Goal: Task Accomplishment & Management: Understand process/instructions

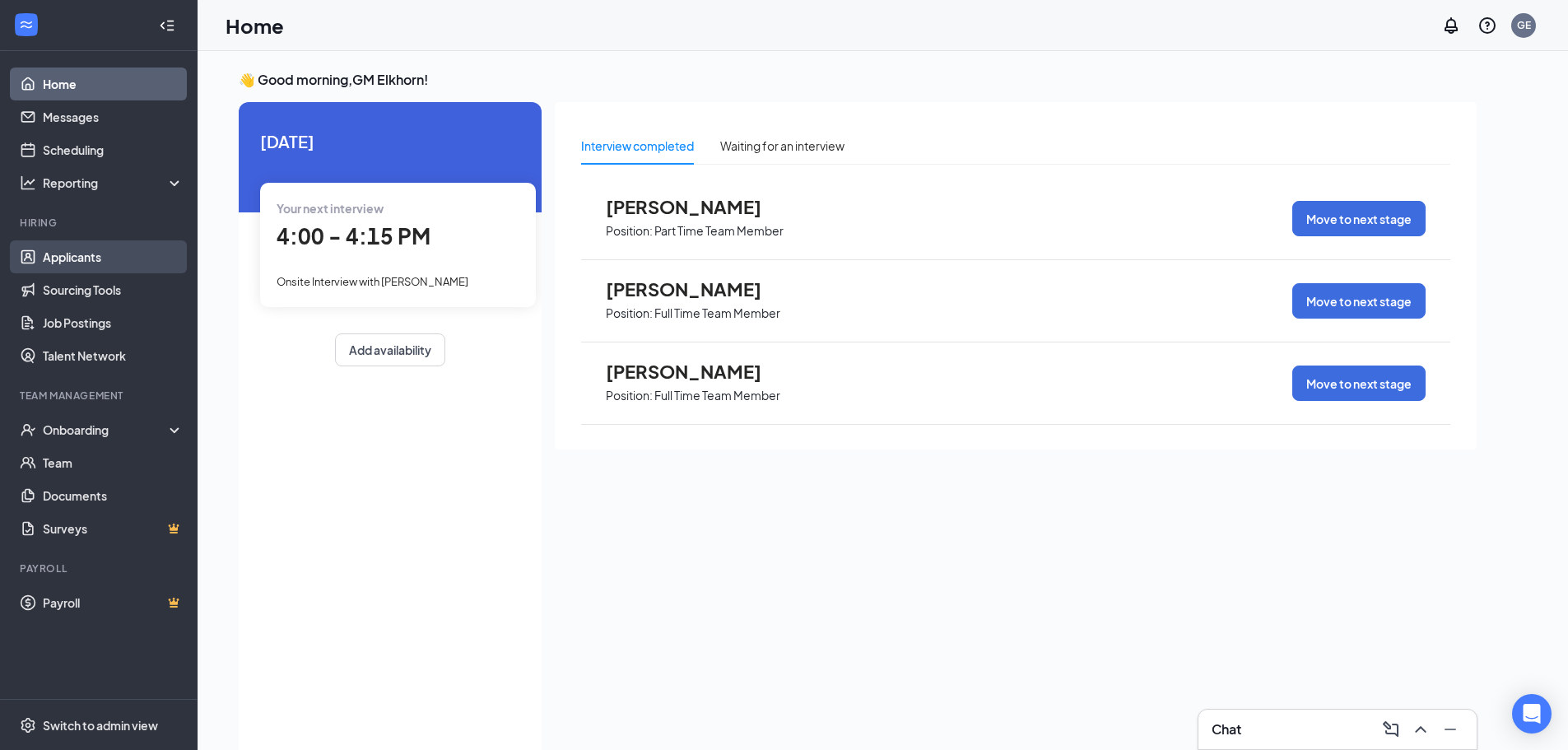
click at [66, 264] on link "Applicants" at bounding box center [113, 257] width 141 height 33
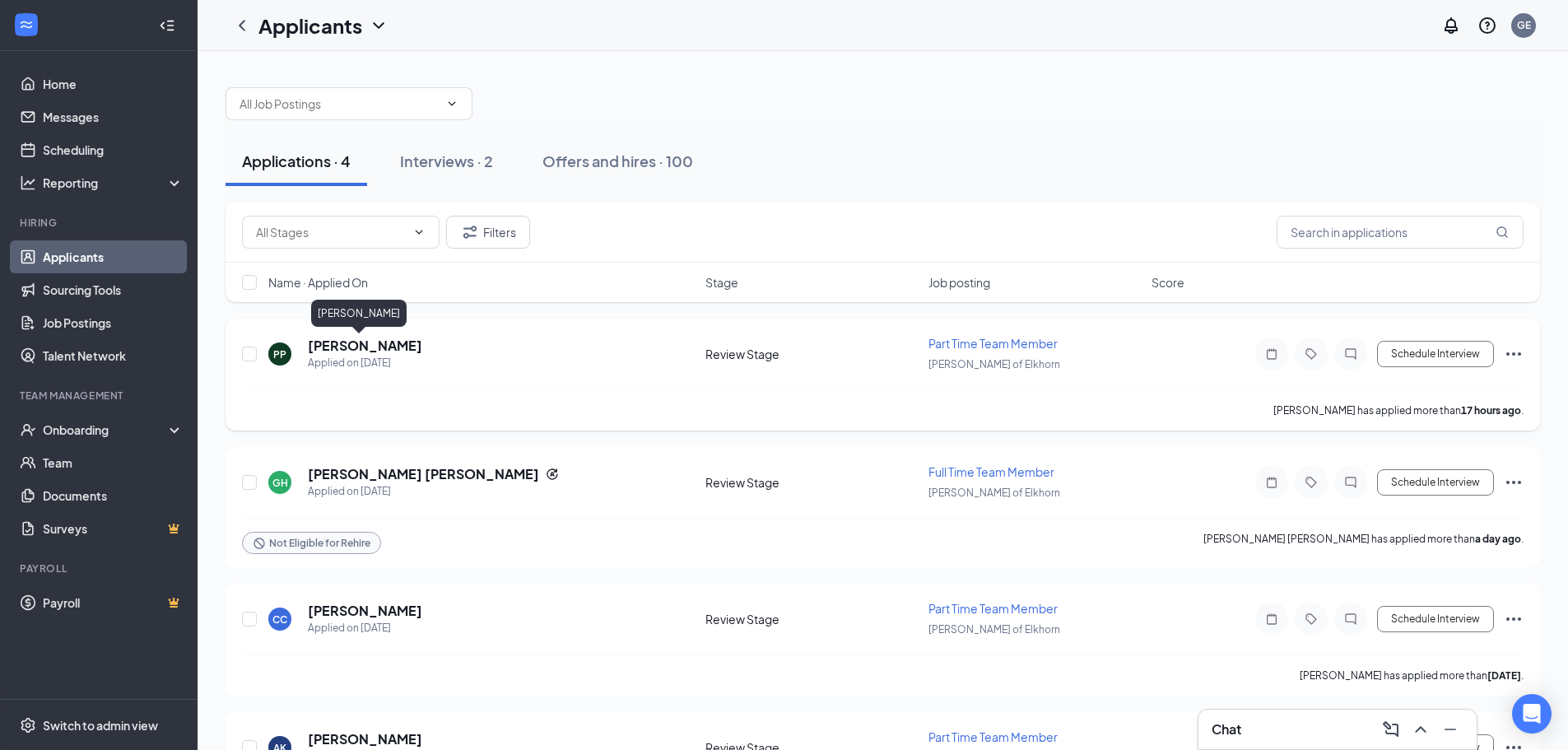
click at [363, 348] on h5 "[PERSON_NAME]" at bounding box center [365, 345] width 114 height 18
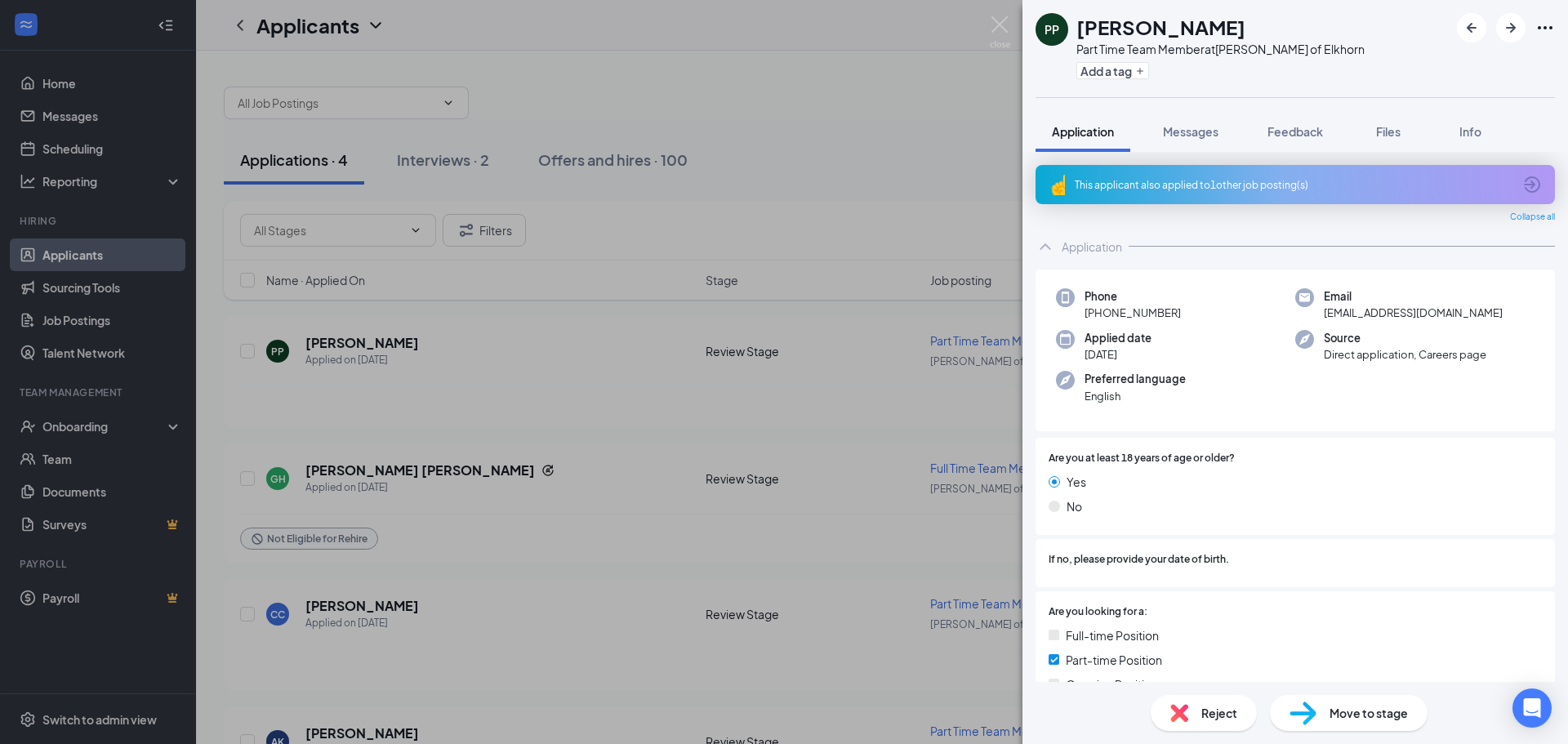
click at [1262, 186] on div "This applicant also applied to 1 other job posting(s)" at bounding box center [1293, 185] width 438 height 14
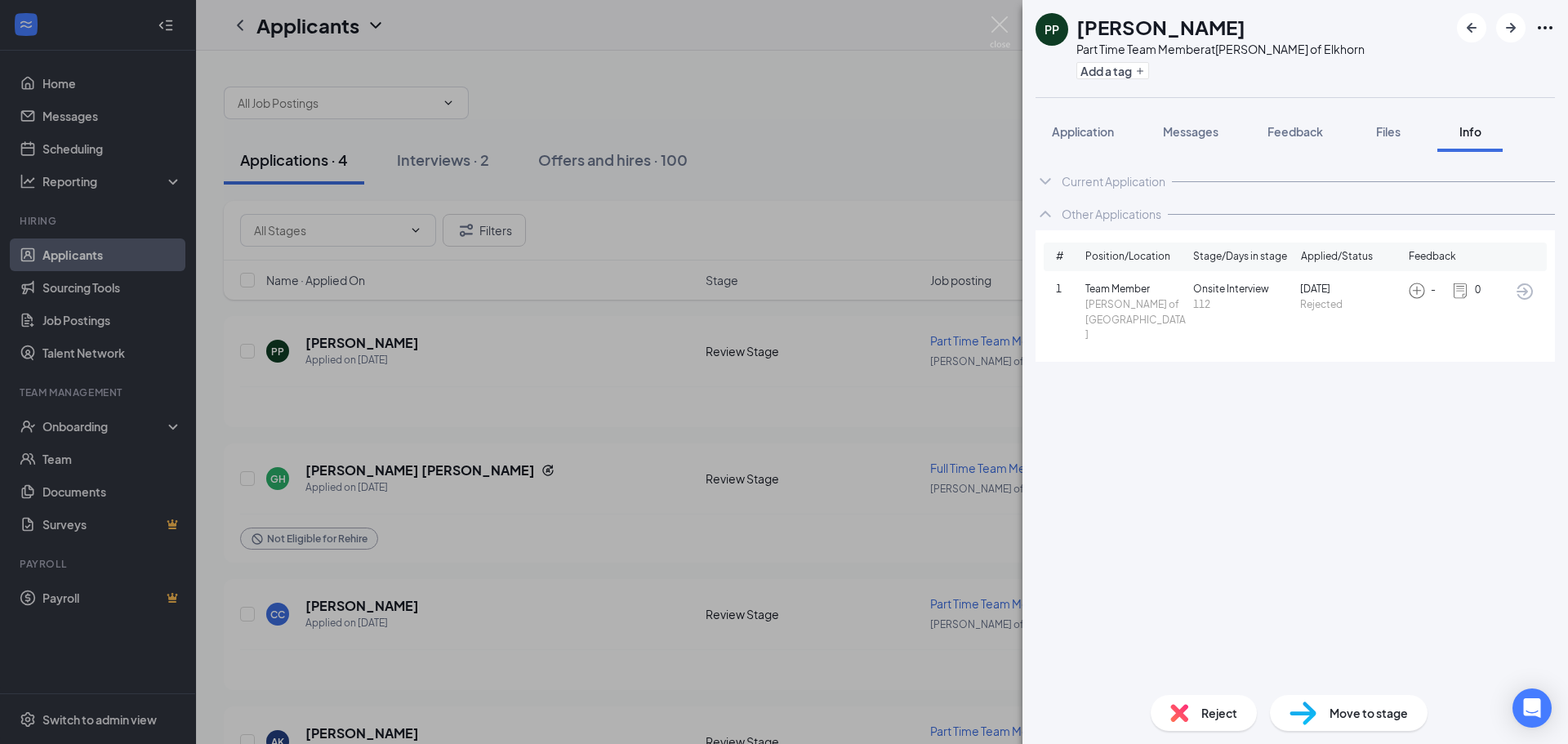
click at [1306, 307] on span "Rejected" at bounding box center [1351, 306] width 101 height 16
click at [1107, 319] on span "[PERSON_NAME] of [GEOGRAPHIC_DATA]" at bounding box center [1136, 320] width 101 height 47
click at [1110, 319] on span "[PERSON_NAME] of [GEOGRAPHIC_DATA]" at bounding box center [1136, 320] width 101 height 47
click at [1067, 141] on button "Application" at bounding box center [1083, 131] width 95 height 41
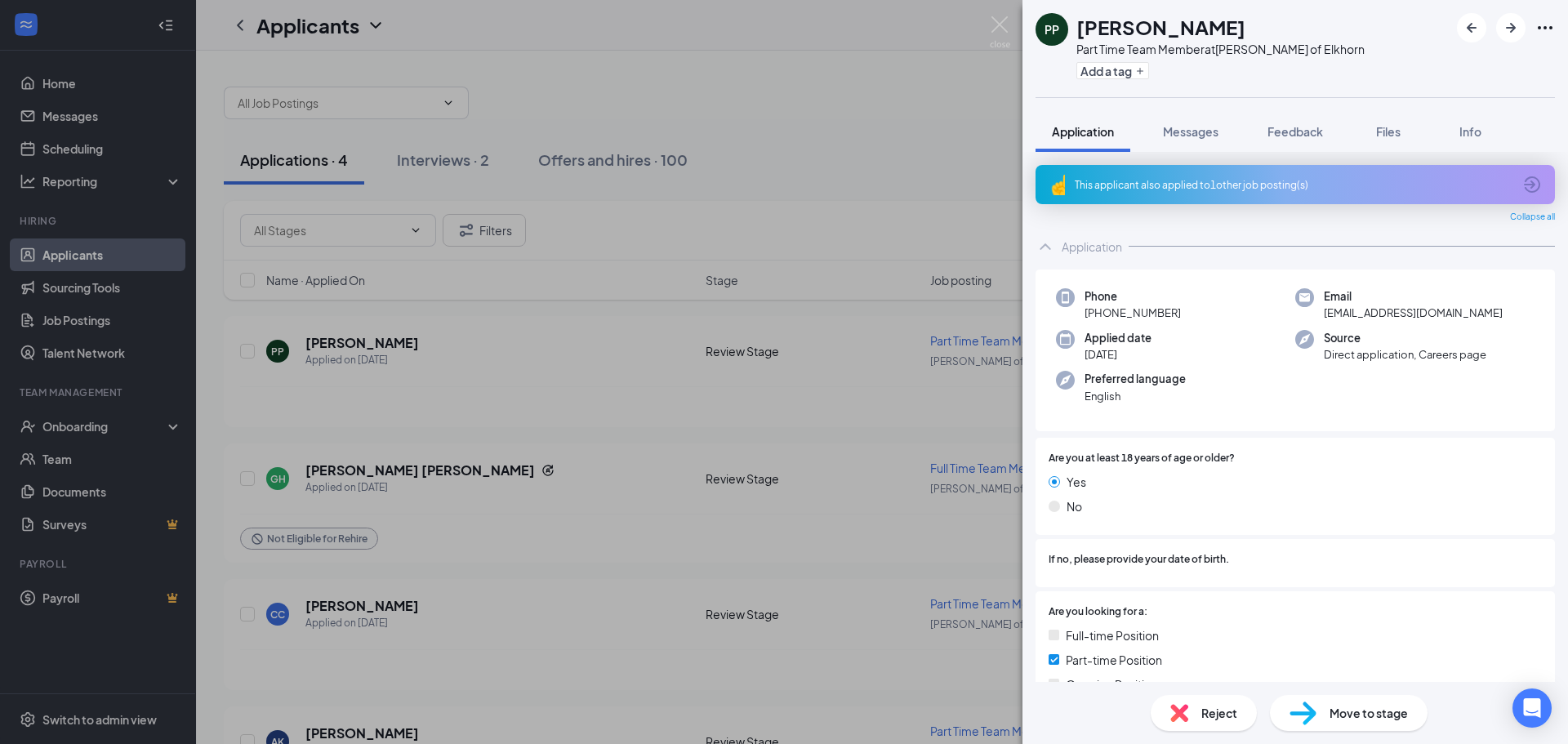
click at [1280, 179] on div "This applicant also applied to 1 other job posting(s)" at bounding box center [1293, 185] width 438 height 14
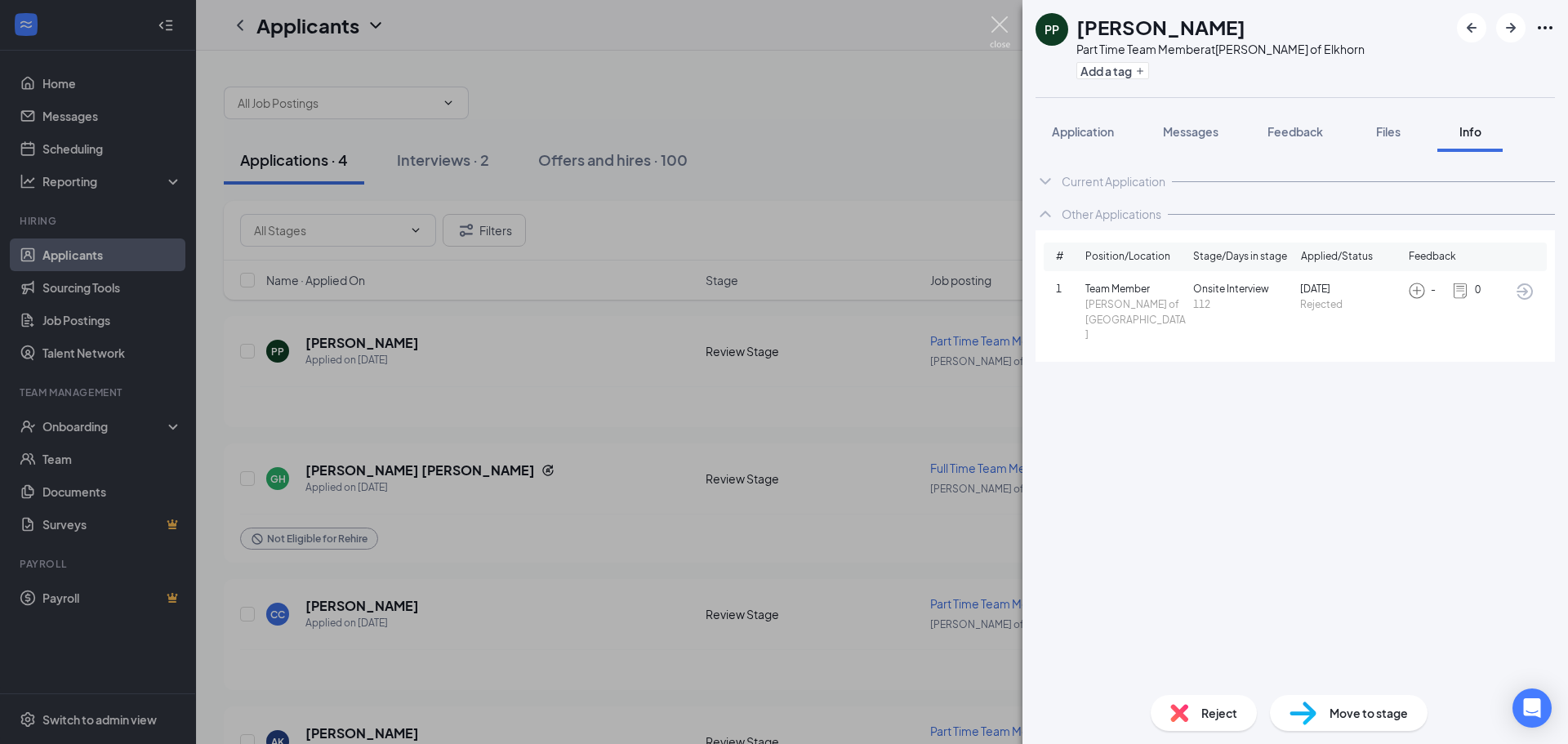
click at [1009, 24] on img at bounding box center [999, 33] width 20 height 32
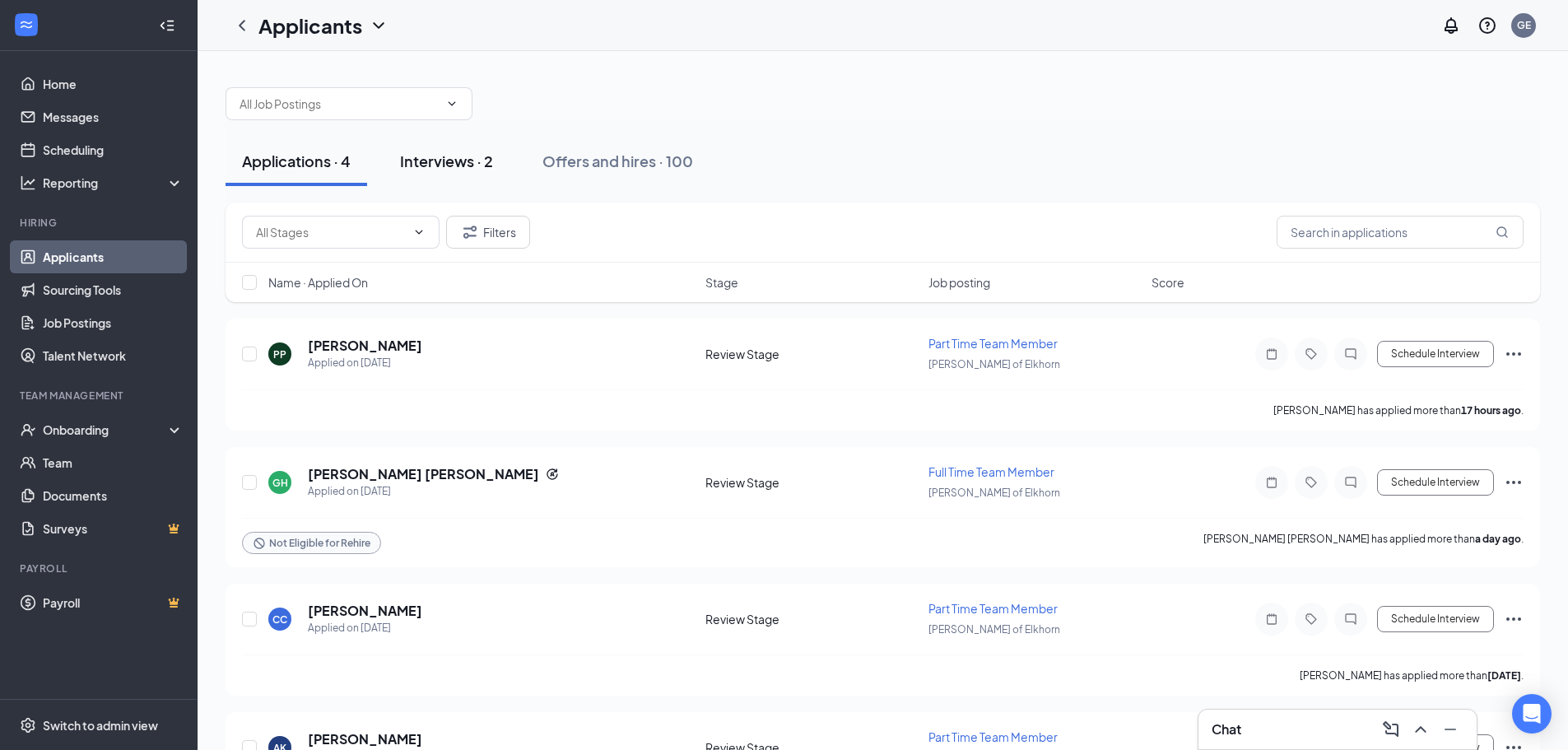
click at [463, 167] on div "Interviews · 2" at bounding box center [446, 161] width 93 height 20
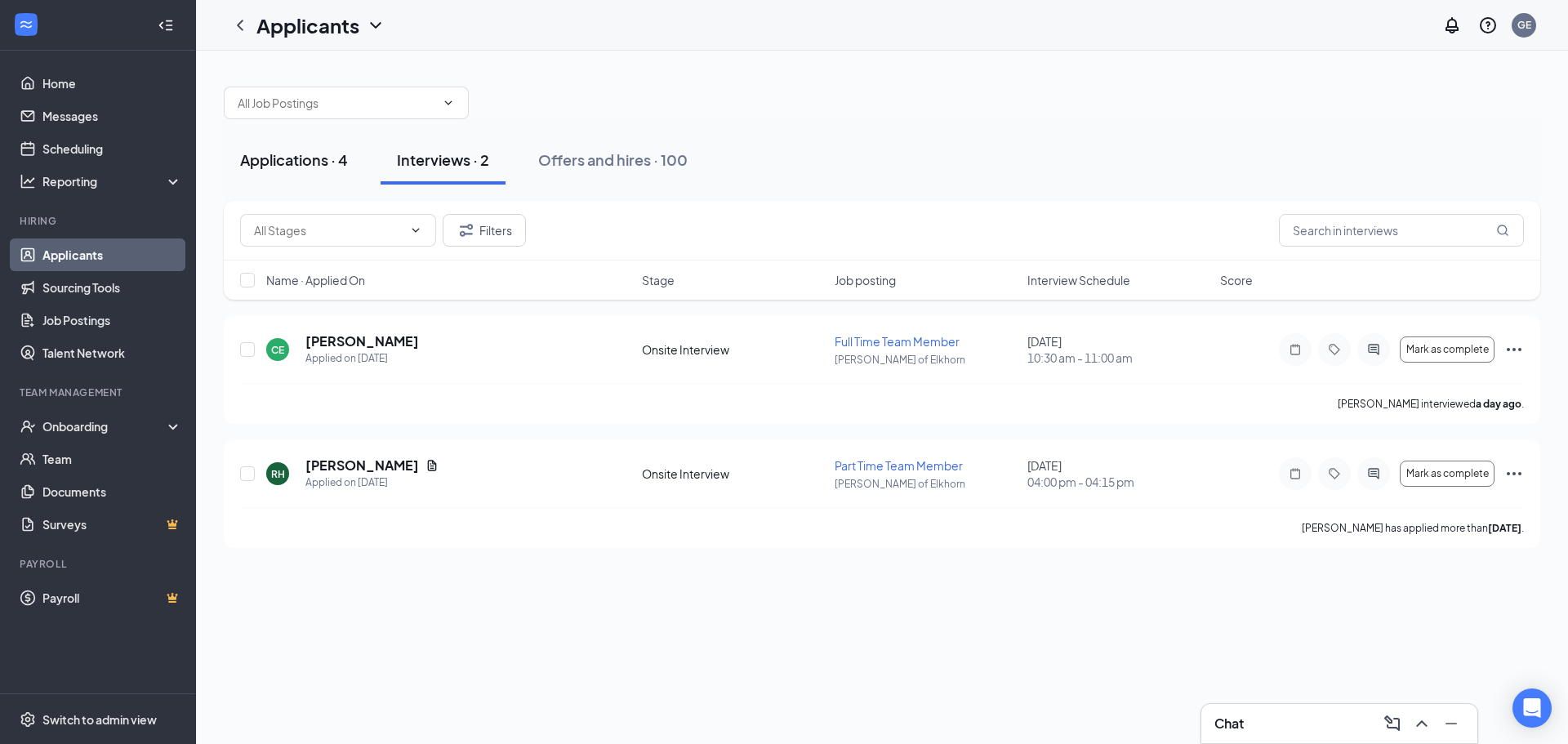
click at [289, 160] on div "Applications · 4" at bounding box center [294, 159] width 107 height 20
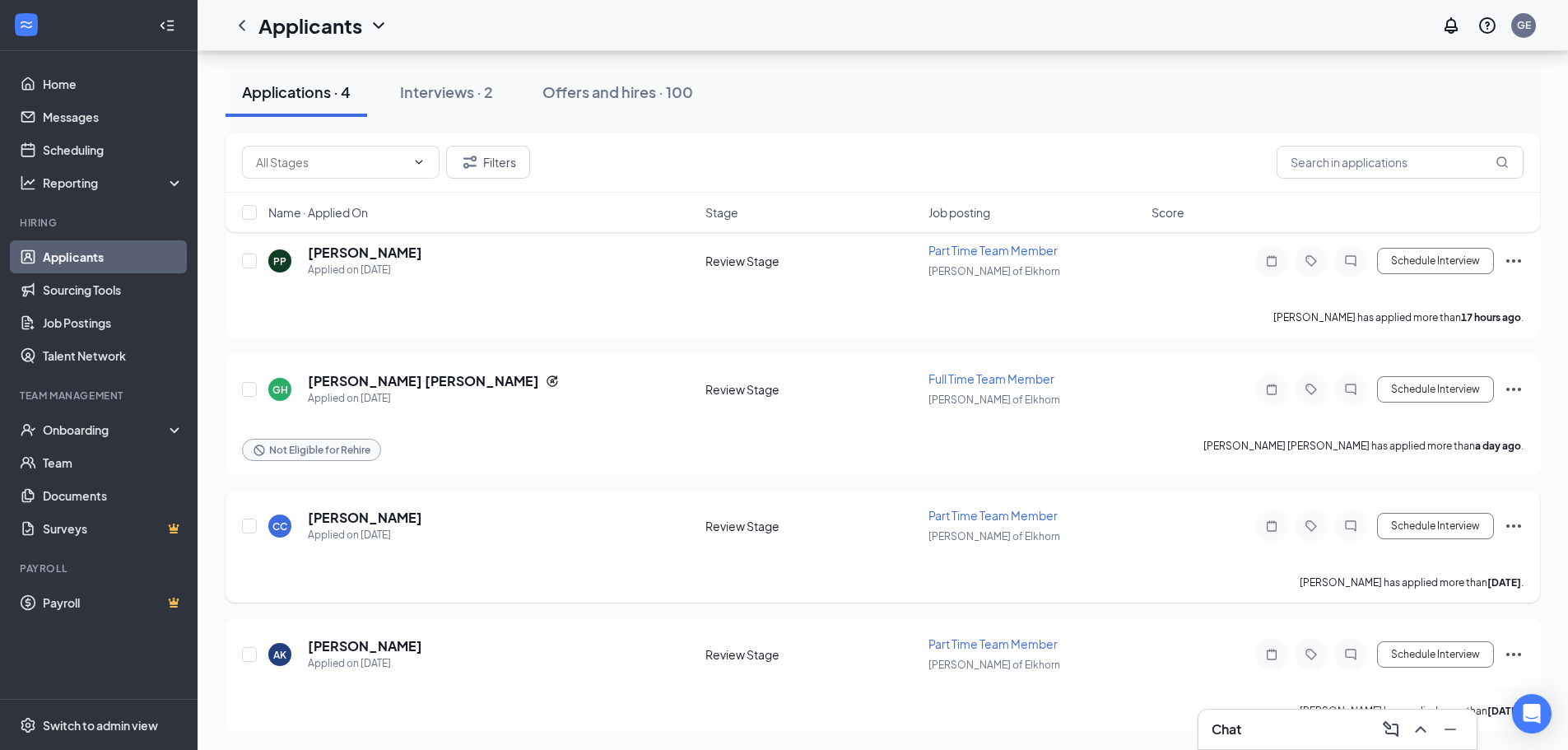
scroll to position [94, 0]
click at [609, 90] on div "Offers and hires · 100" at bounding box center [618, 91] width 151 height 20
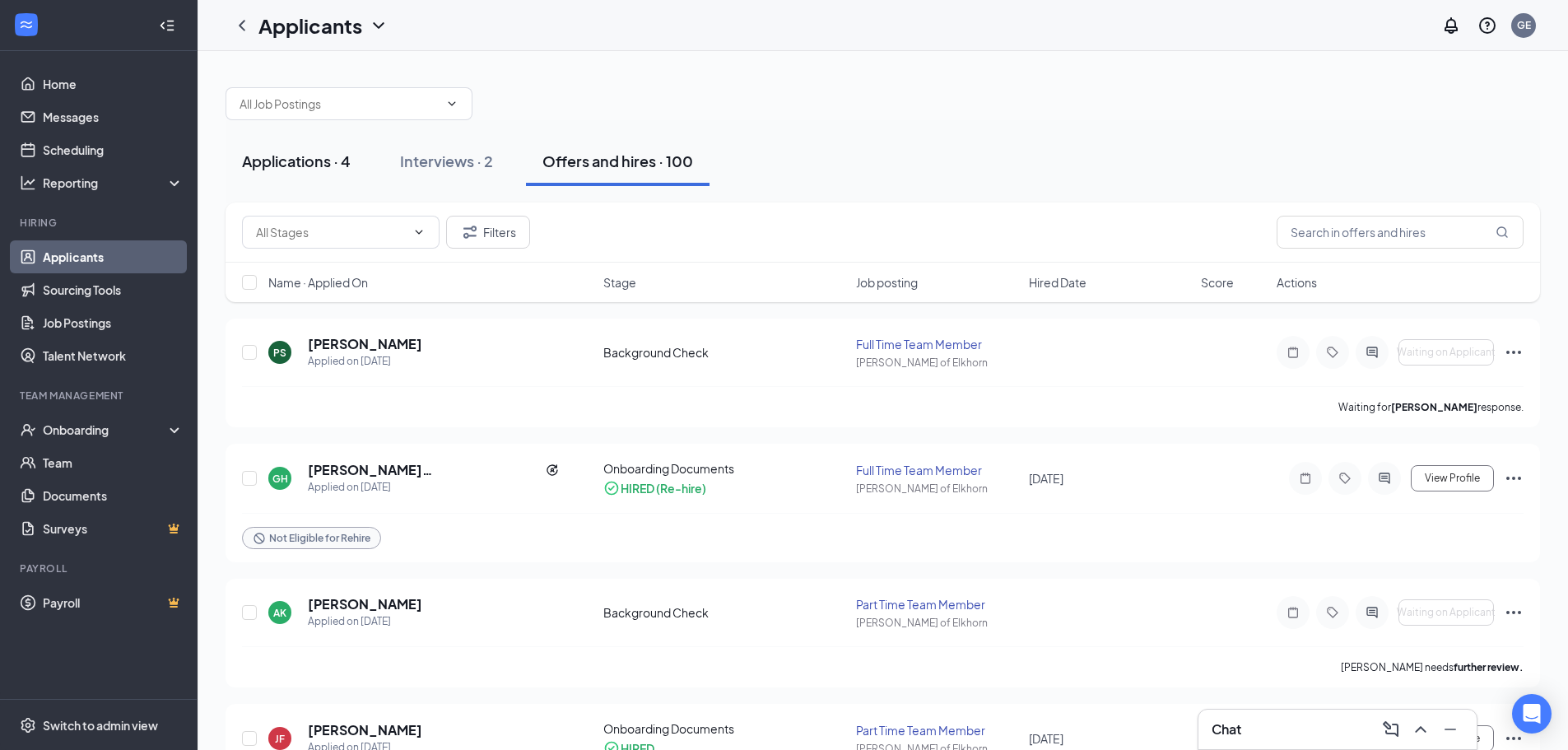
drag, startPoint x: 609, startPoint y: 90, endPoint x: 319, endPoint y: 167, distance: 300.0
click at [319, 167] on div "Applications · 4" at bounding box center [296, 161] width 108 height 20
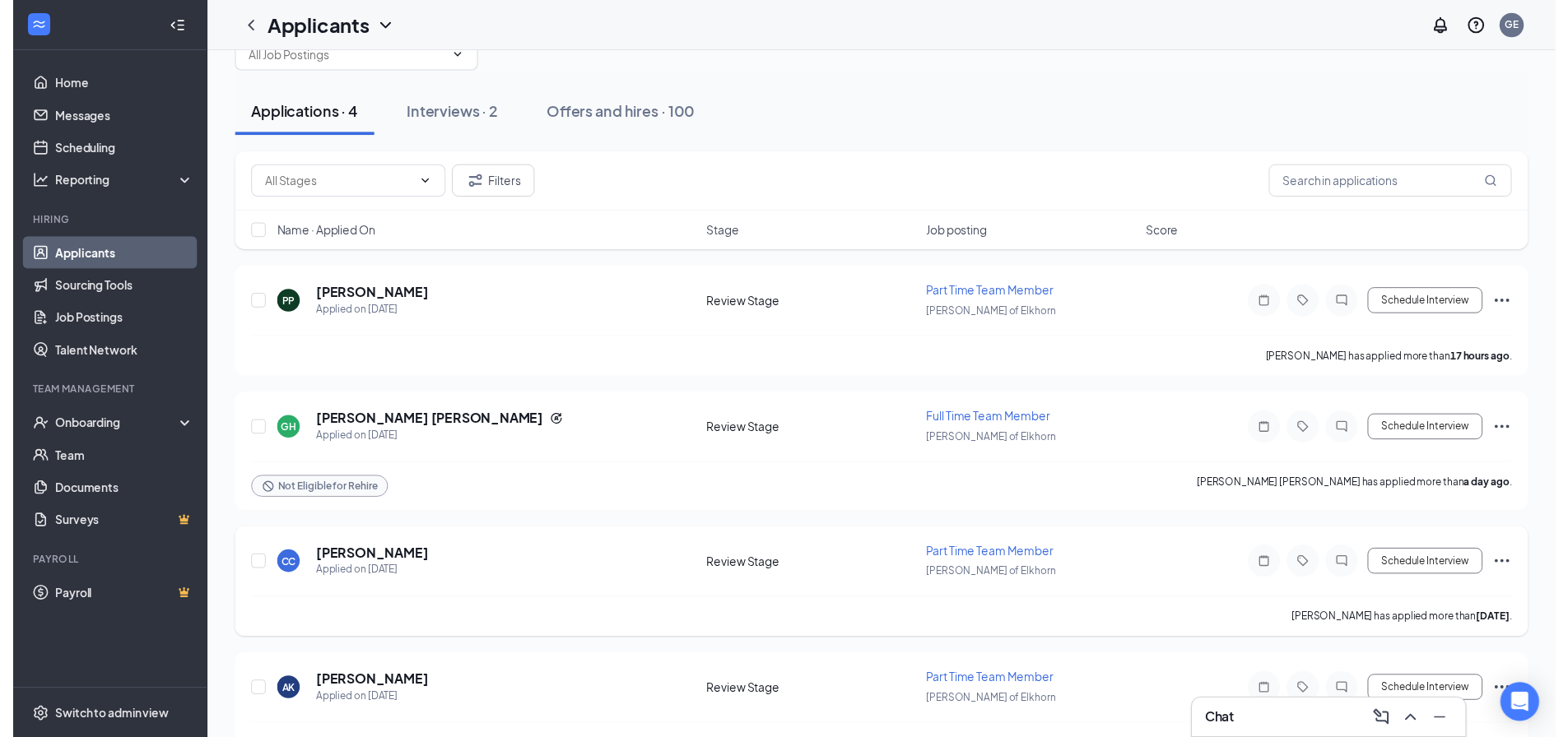
scroll to position [94, 0]
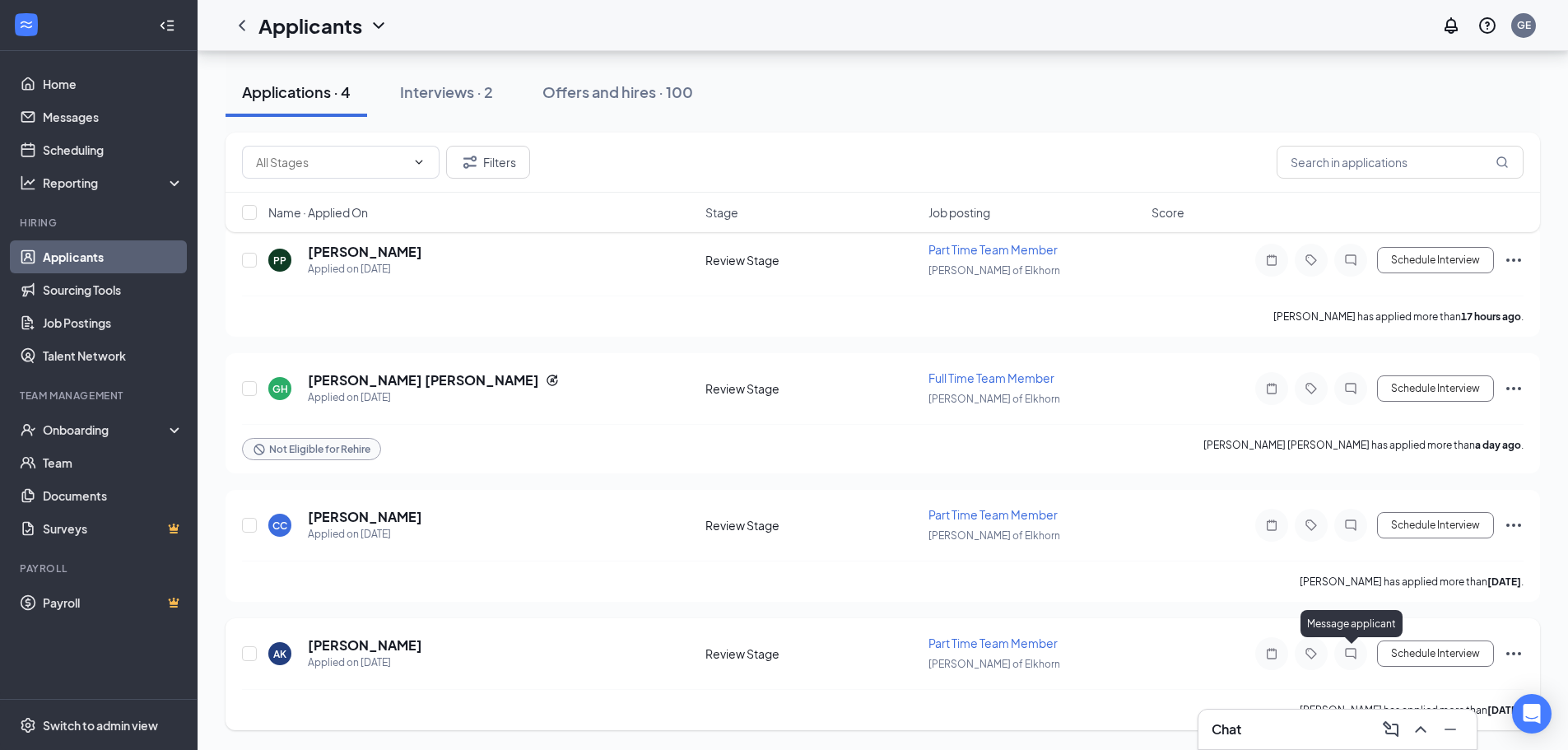
click at [1350, 652] on icon "ChatInactive" at bounding box center [1351, 653] width 20 height 13
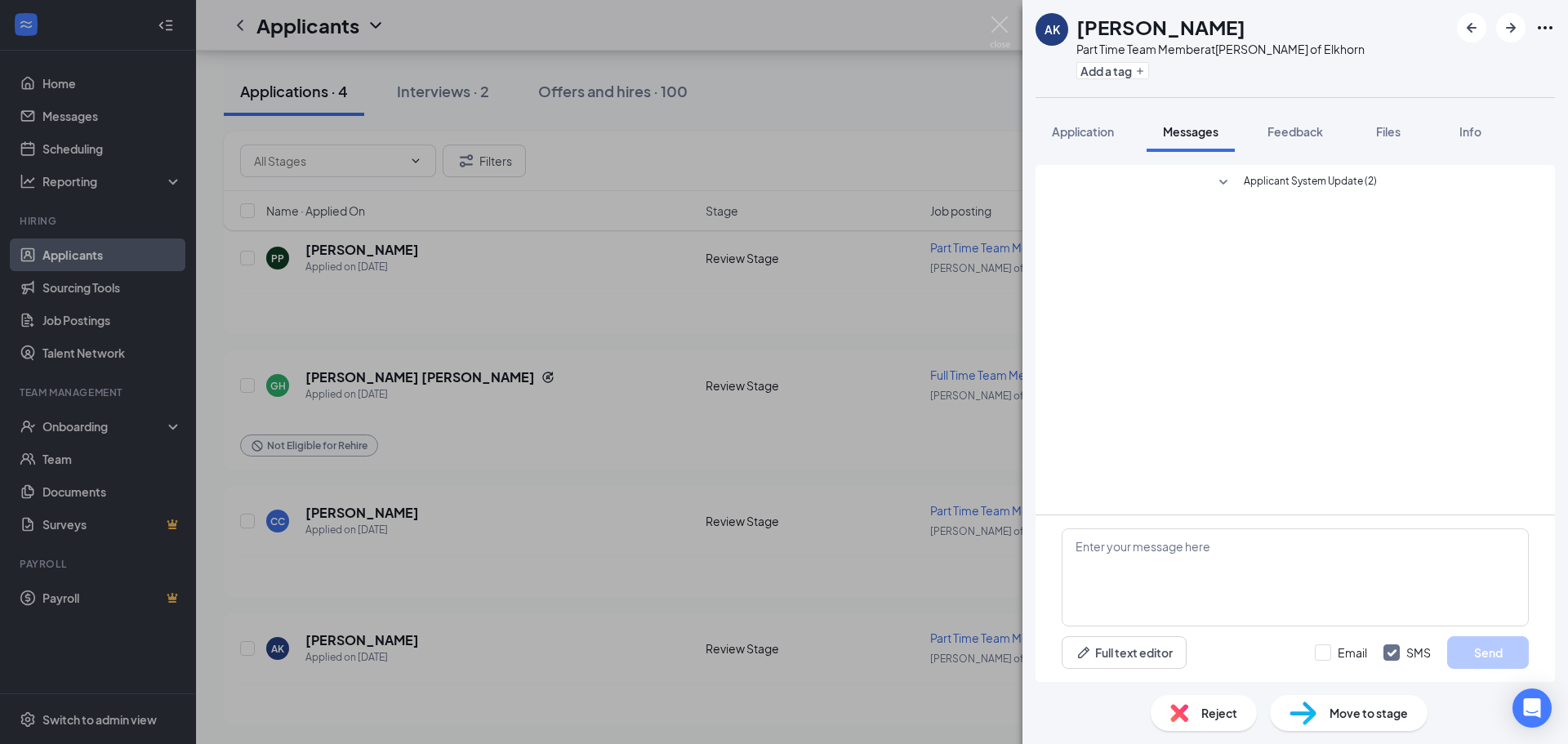
click at [1246, 185] on span "Applicant System Update (2)" at bounding box center [1310, 183] width 133 height 19
click at [1256, 581] on textarea at bounding box center [1295, 577] width 467 height 98
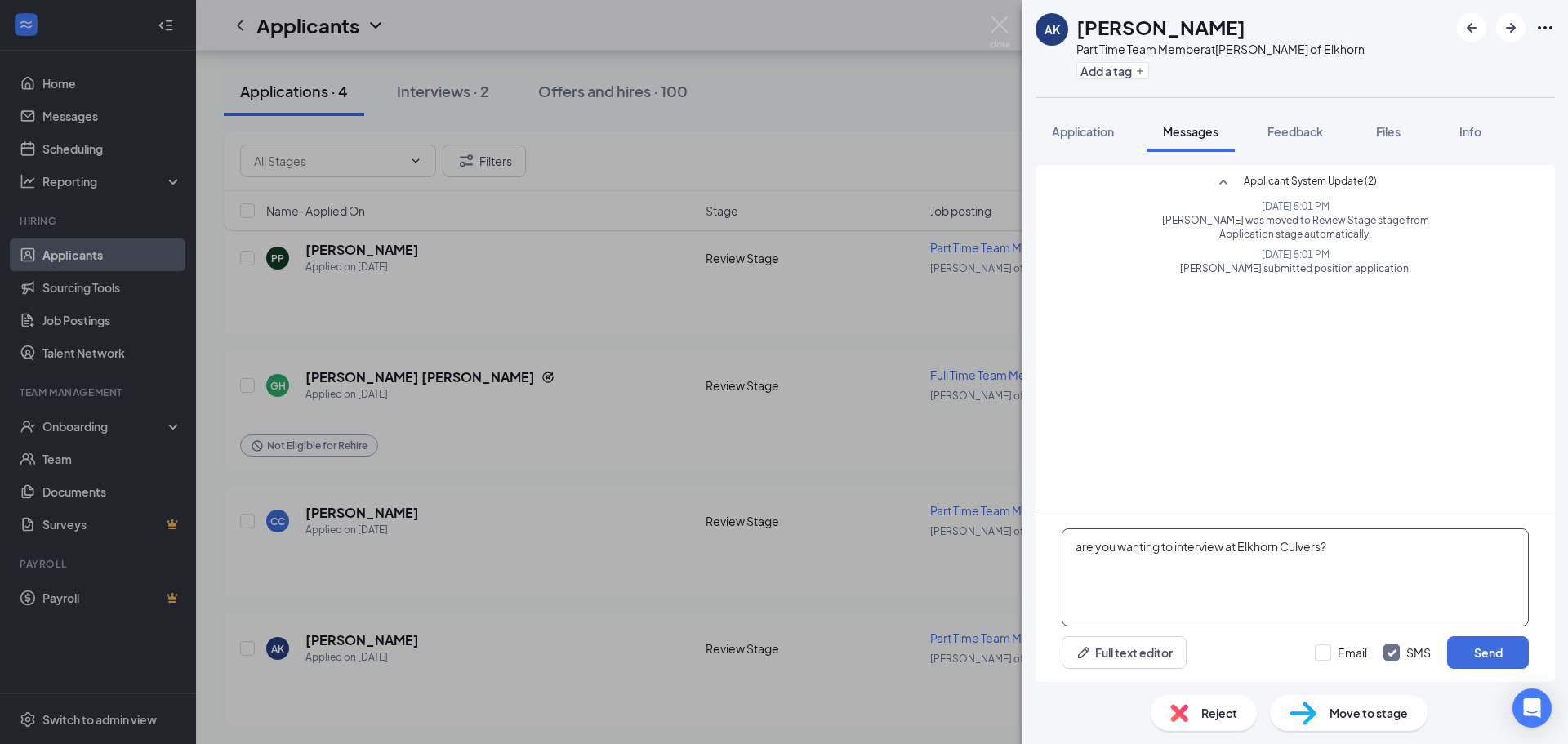
drag, startPoint x: 1275, startPoint y: 549, endPoint x: 1020, endPoint y: 569, distance: 255.8
click at [1020, 569] on div "AK [PERSON_NAME] Part Time Team Member at [PERSON_NAME] of Elkhorn Add a tag Ap…" at bounding box center [784, 372] width 1568 height 744
type textarea "are you wanting to interview at Elkhorn Culvers?"
click at [1485, 658] on button "Send" at bounding box center [1488, 652] width 82 height 33
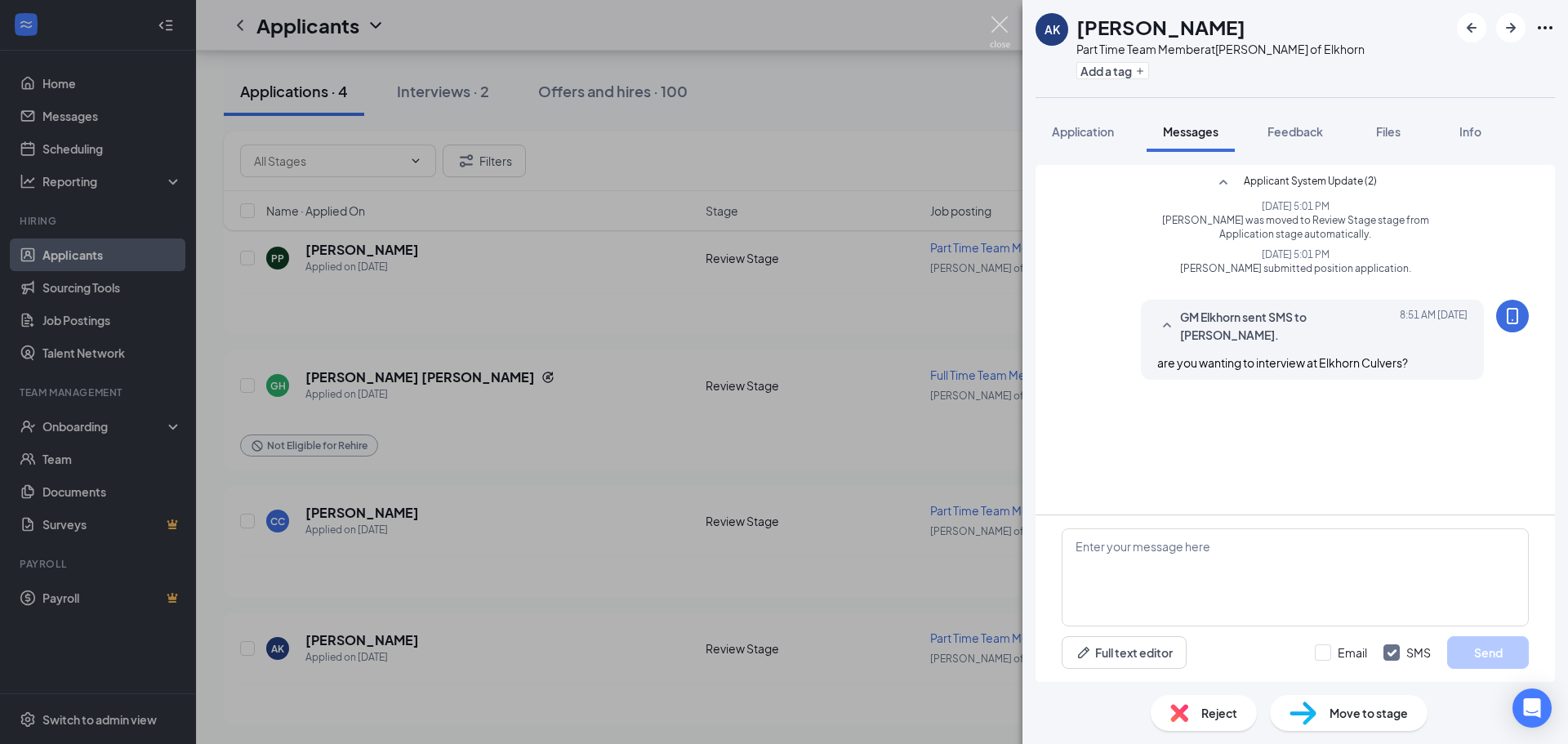
click at [990, 22] on img at bounding box center [999, 33] width 20 height 32
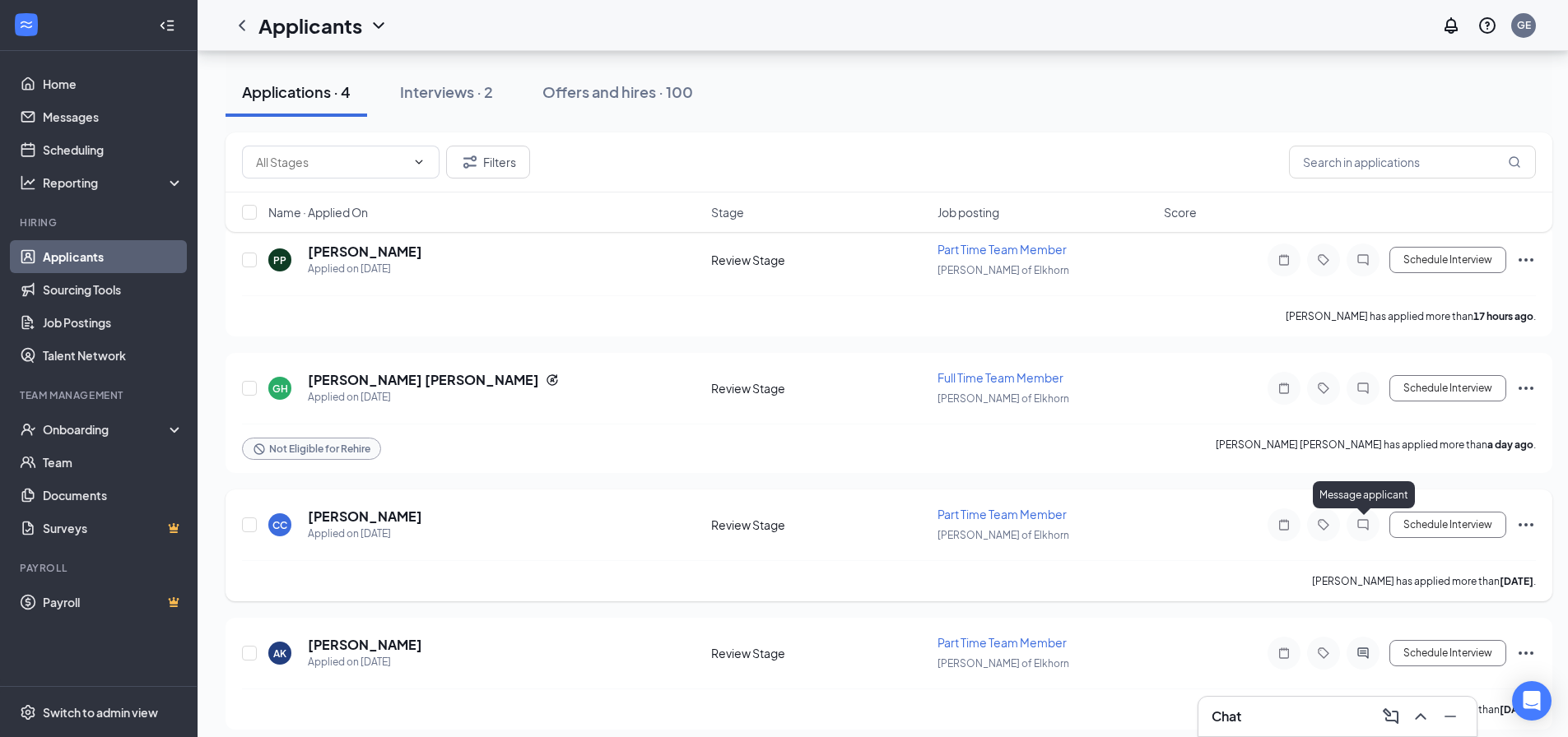
click at [1359, 528] on icon "ChatInactive" at bounding box center [1363, 524] width 20 height 13
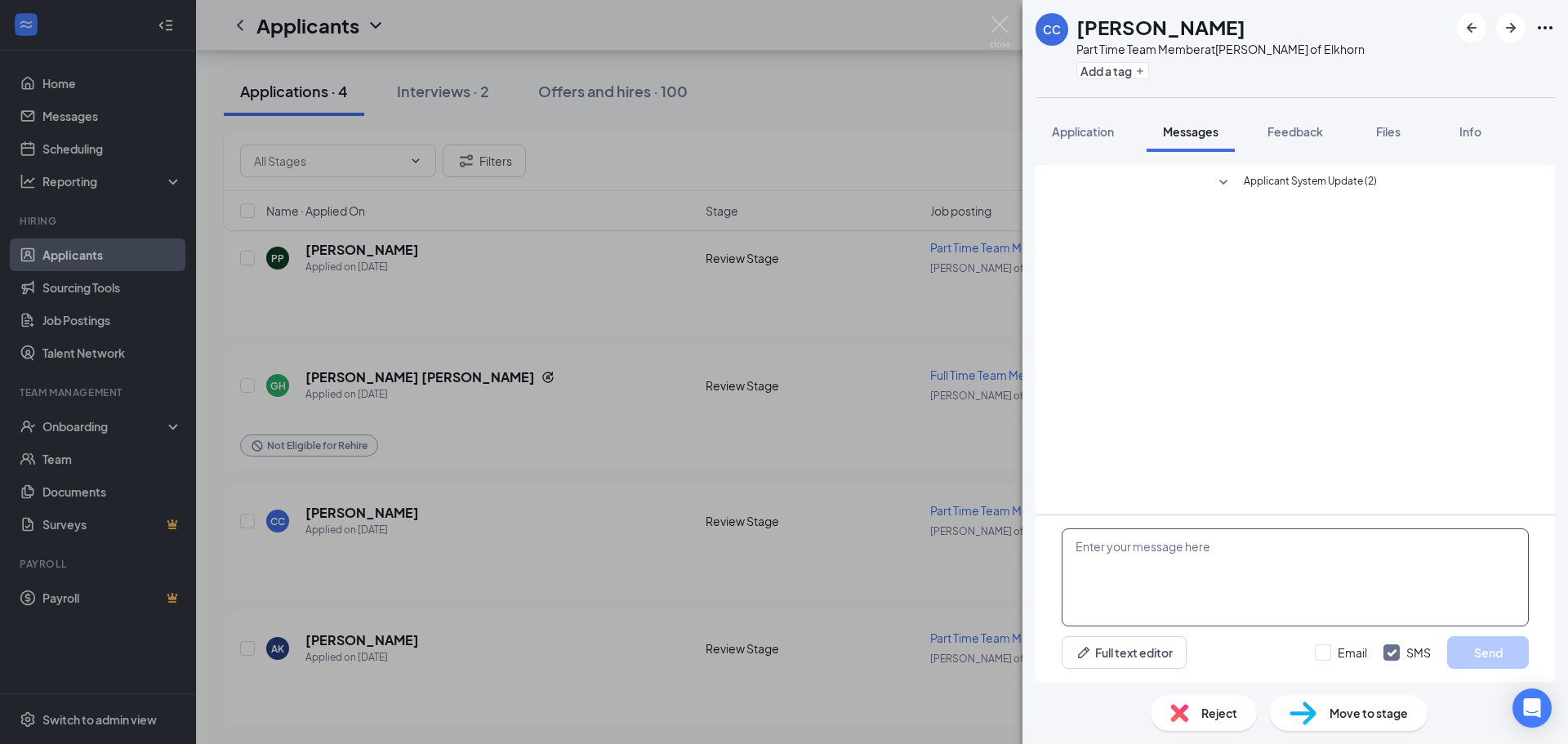
click at [1264, 579] on textarea at bounding box center [1295, 577] width 467 height 98
paste textarea "are you wanting to interview at Elkhorn Culvers?"
type textarea "are you wanting to interview at Elkhorn Culvers?"
click at [1489, 657] on button "Send" at bounding box center [1488, 652] width 82 height 33
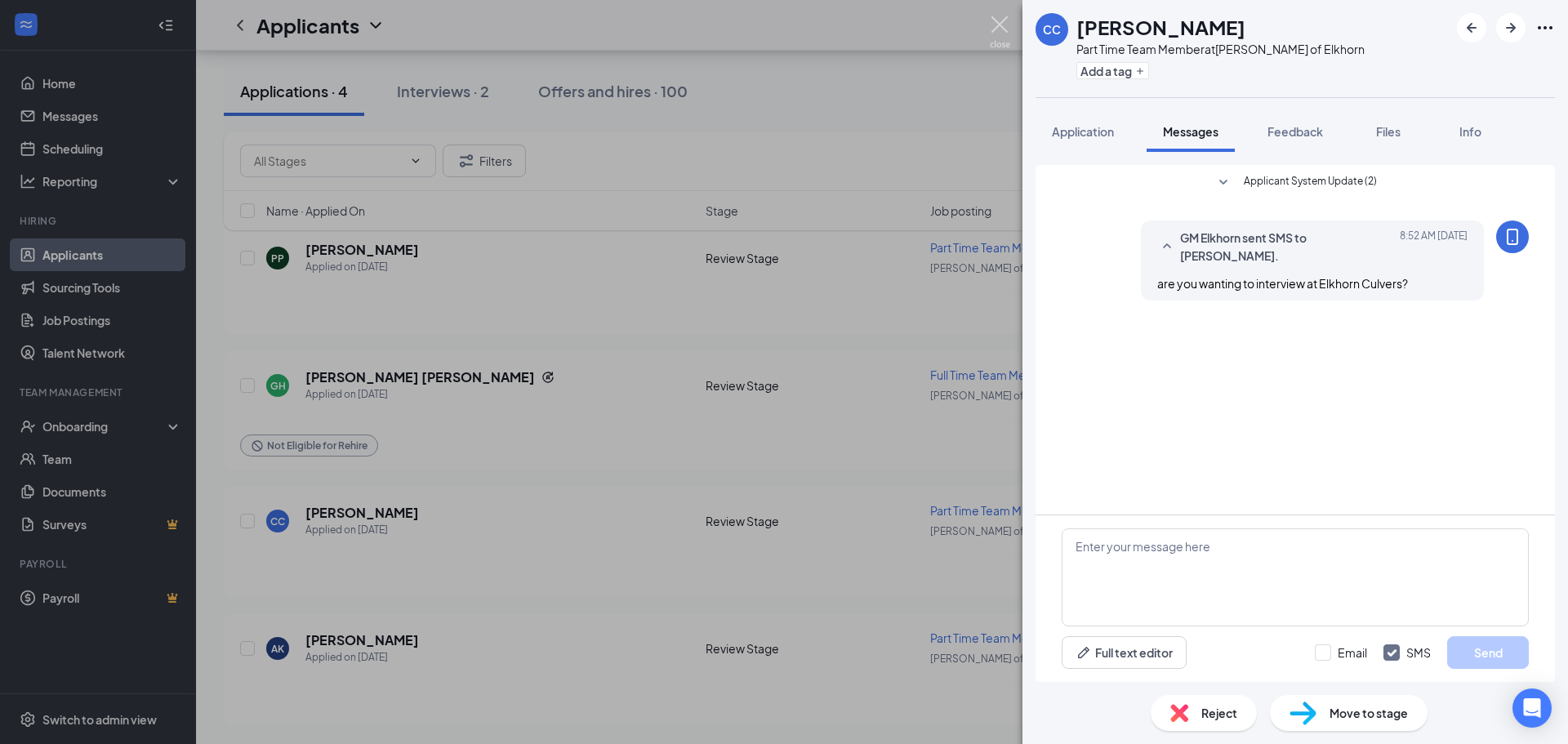
click at [1001, 23] on img at bounding box center [999, 33] width 20 height 32
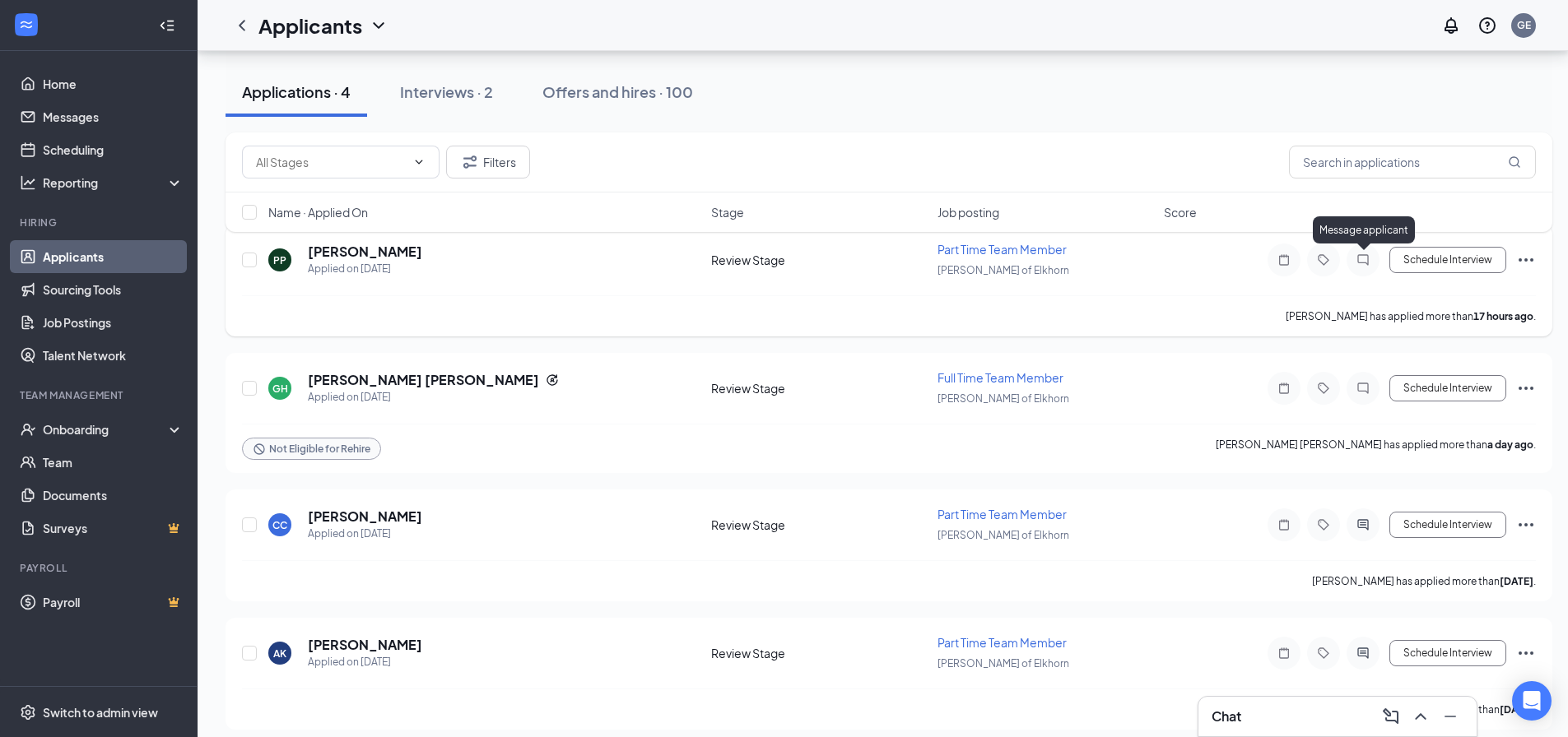
click at [1359, 262] on icon "ChatInactive" at bounding box center [1363, 260] width 20 height 13
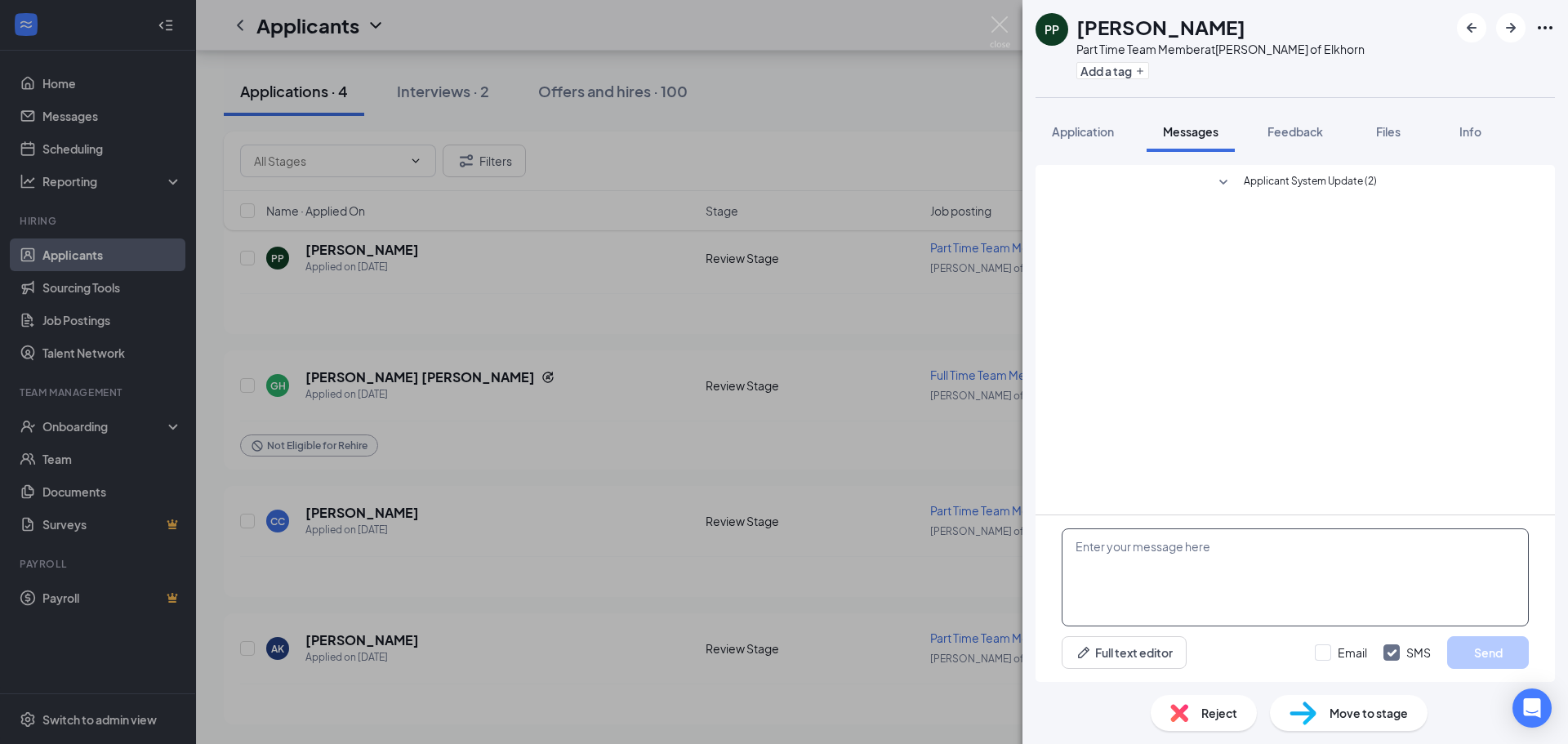
click at [1187, 556] on textarea at bounding box center [1295, 577] width 467 height 98
paste textarea "are you wanting to interview at Elkhorn Culvers?"
type textarea "are you wanting to interview at Elkhorn Culvers?"
click at [1500, 645] on button "Send" at bounding box center [1488, 652] width 82 height 33
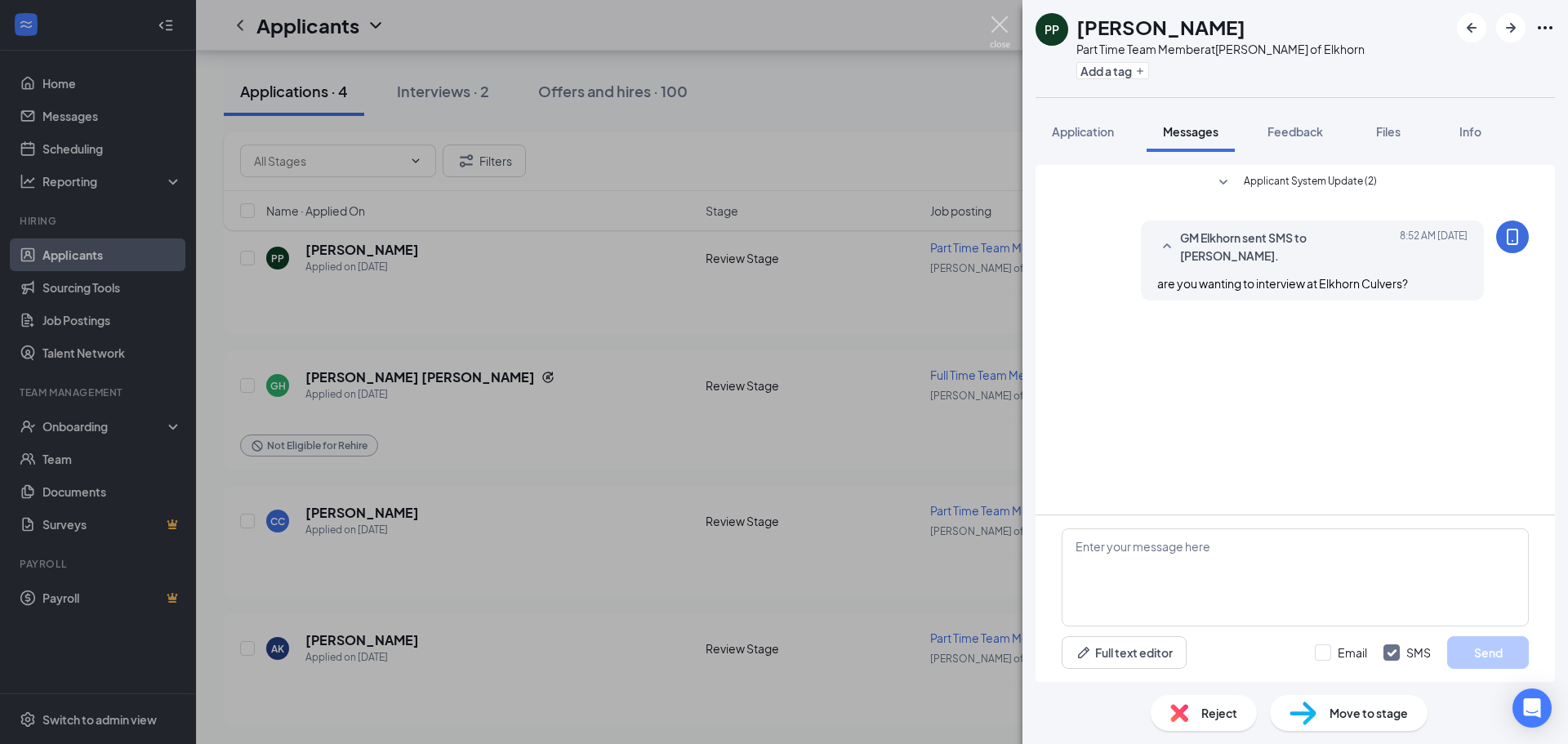
click at [1005, 21] on img at bounding box center [999, 33] width 20 height 32
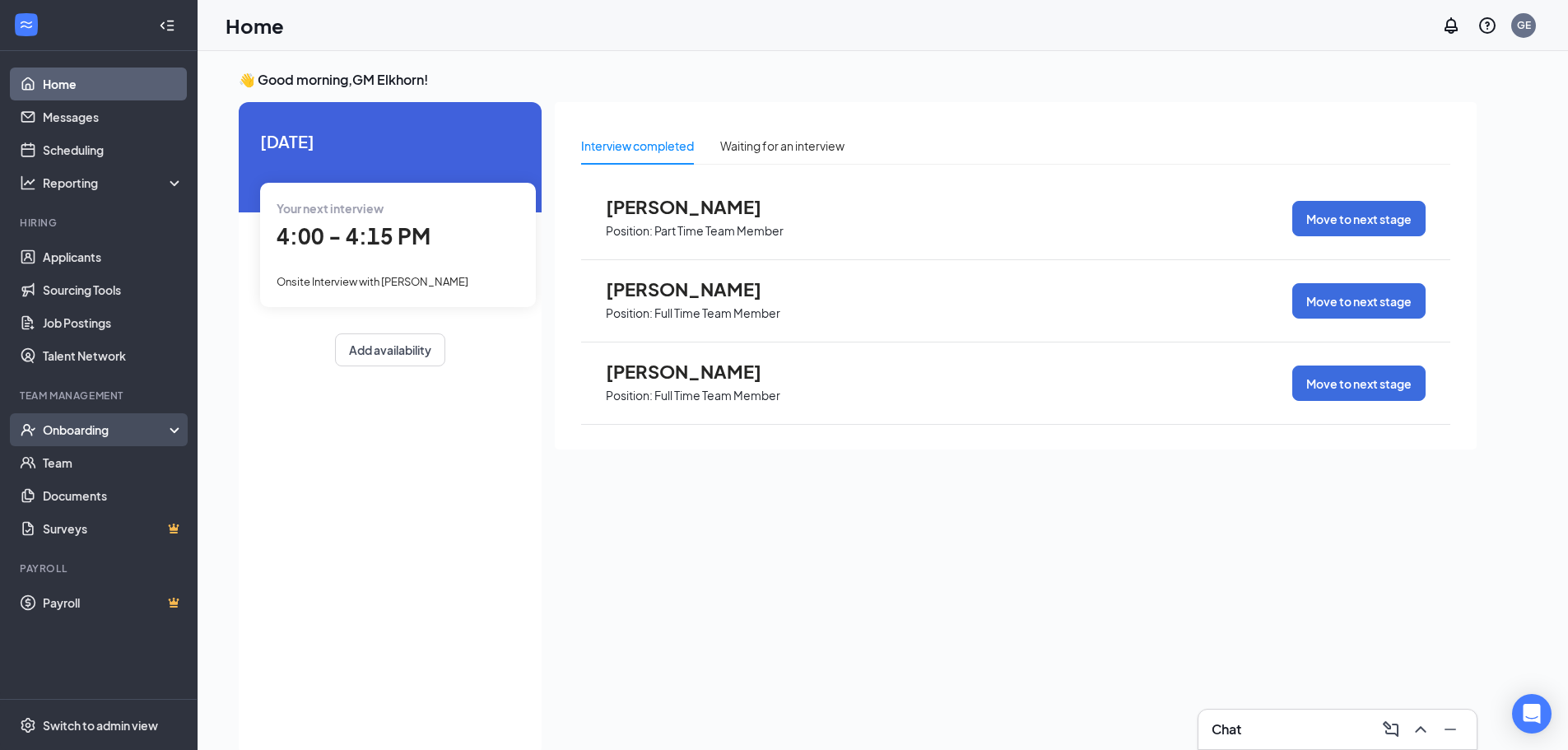
click at [103, 428] on div "Onboarding" at bounding box center [106, 430] width 127 height 17
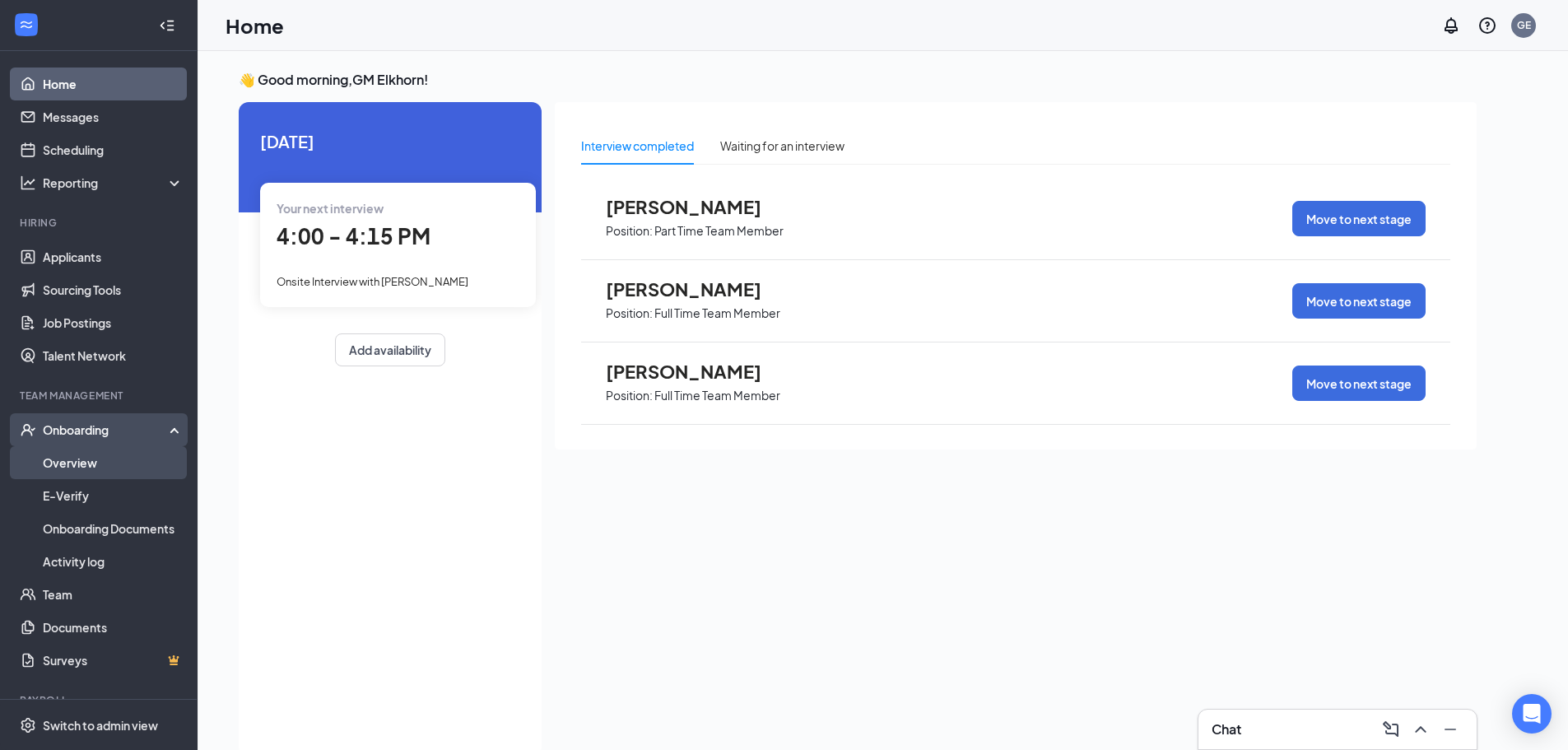
click at [93, 460] on link "Overview" at bounding box center [113, 462] width 141 height 33
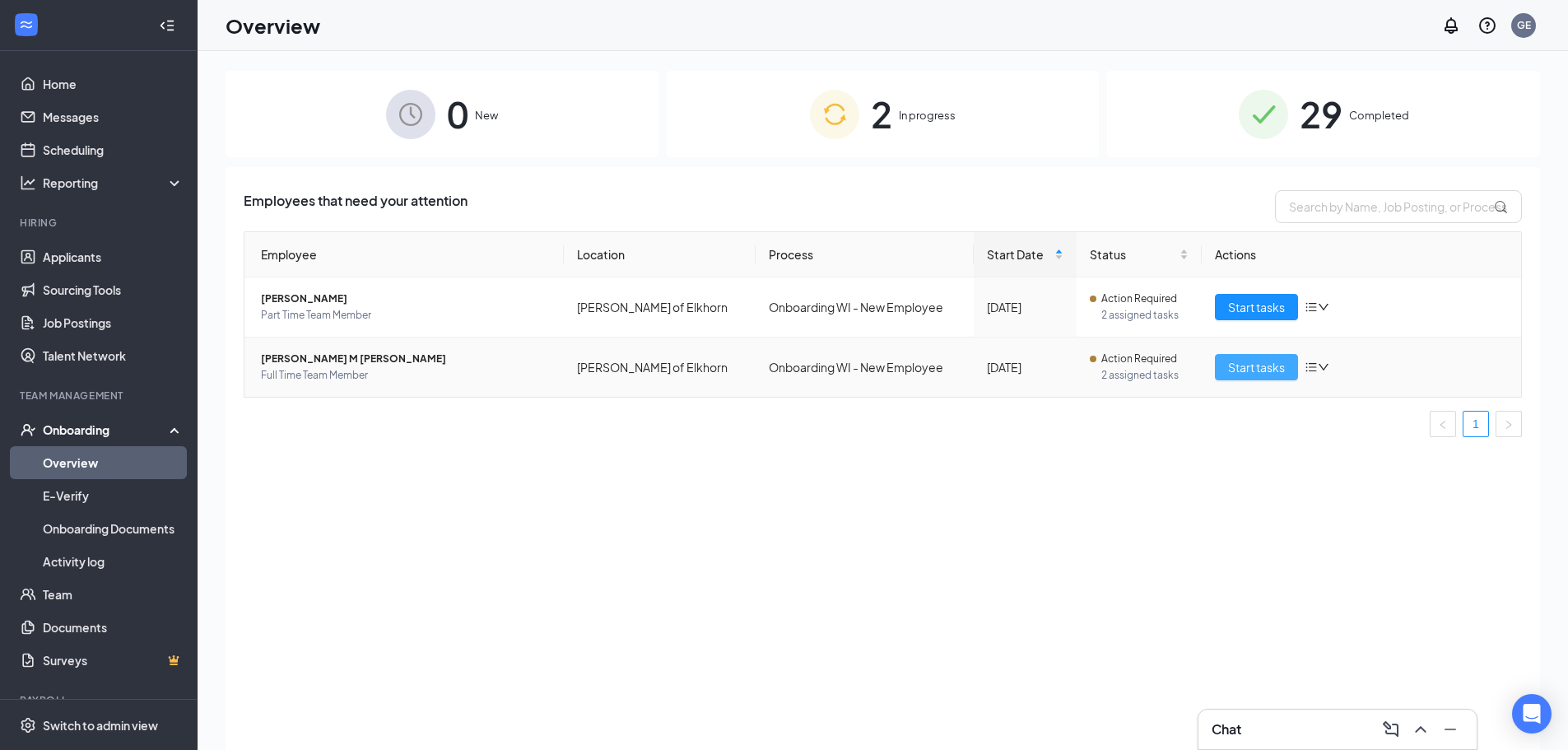
click at [1267, 362] on span "Start tasks" at bounding box center [1257, 367] width 57 height 18
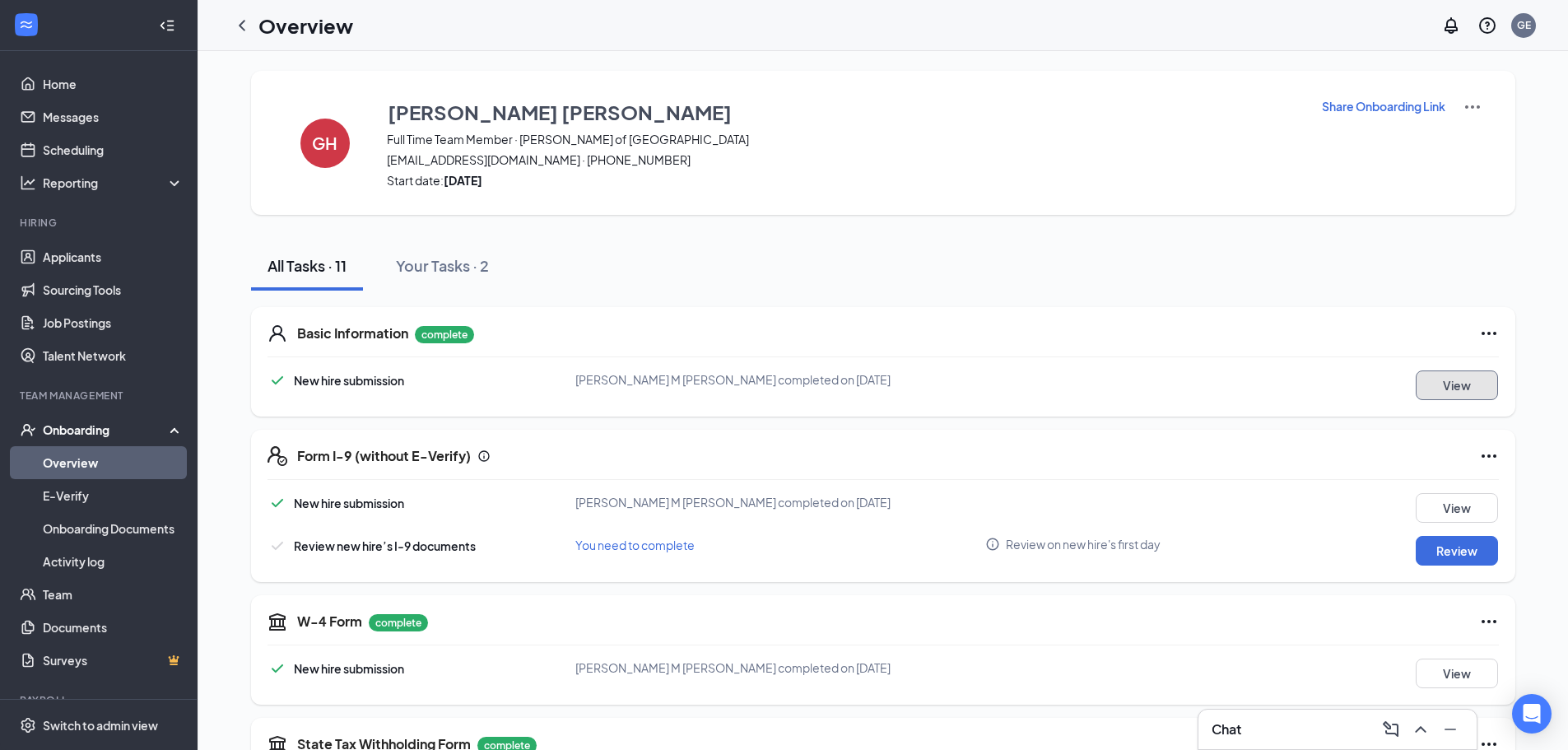
click at [1471, 382] on button "View" at bounding box center [1456, 384] width 83 height 29
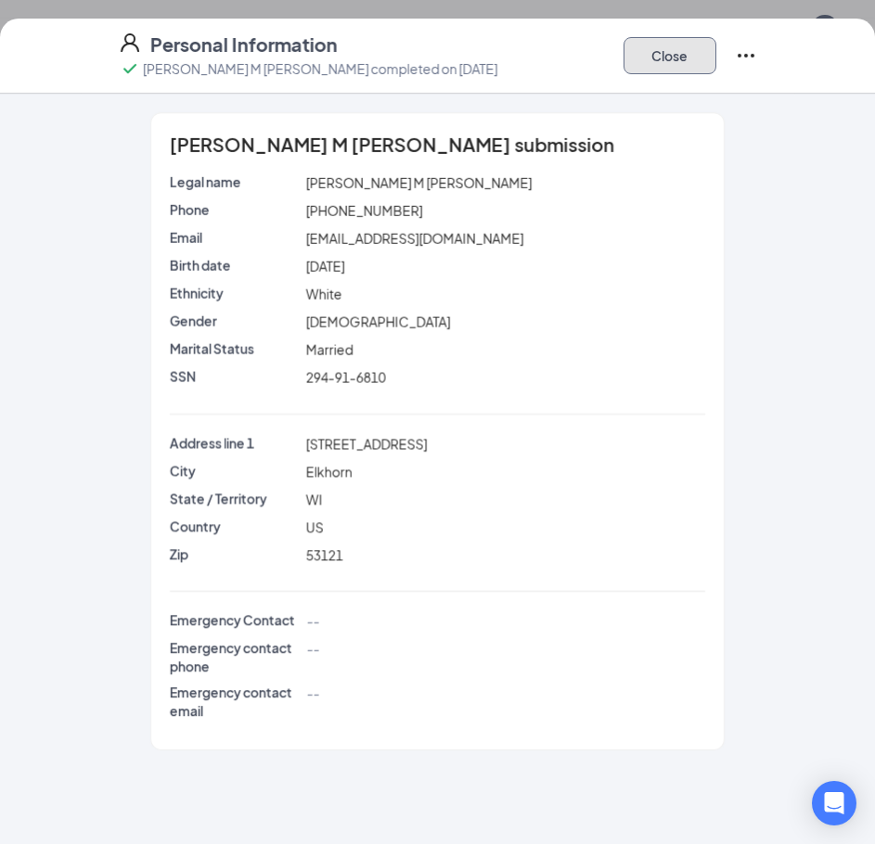
click at [671, 68] on button "Close" at bounding box center [669, 55] width 93 height 37
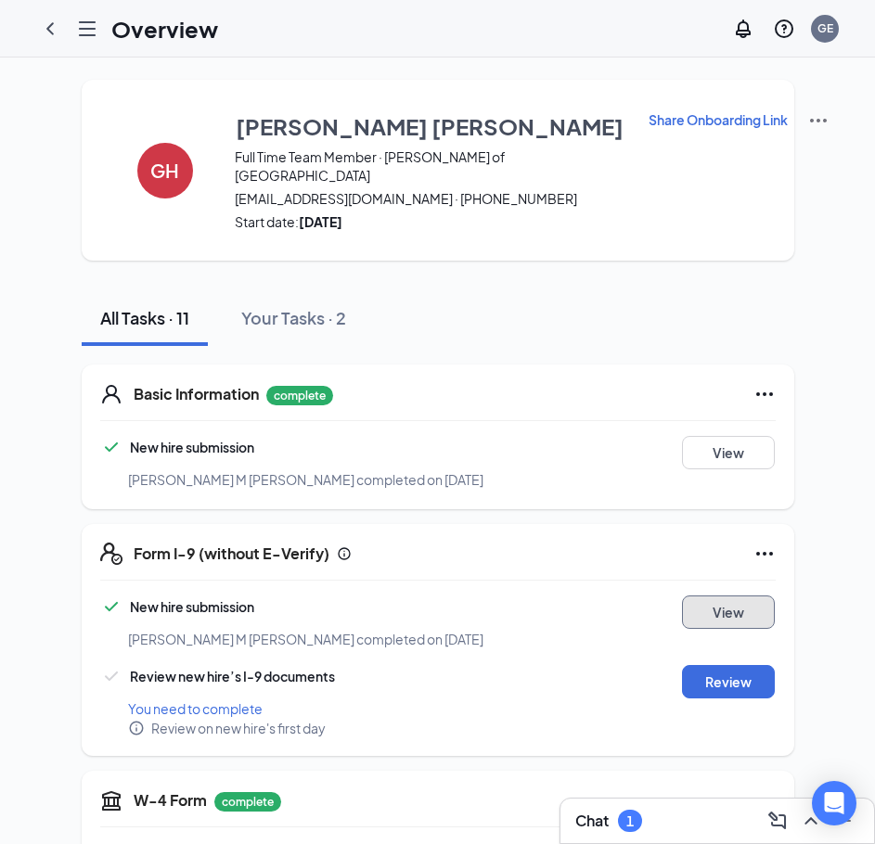
click at [752, 595] on button "View" at bounding box center [728, 611] width 93 height 33
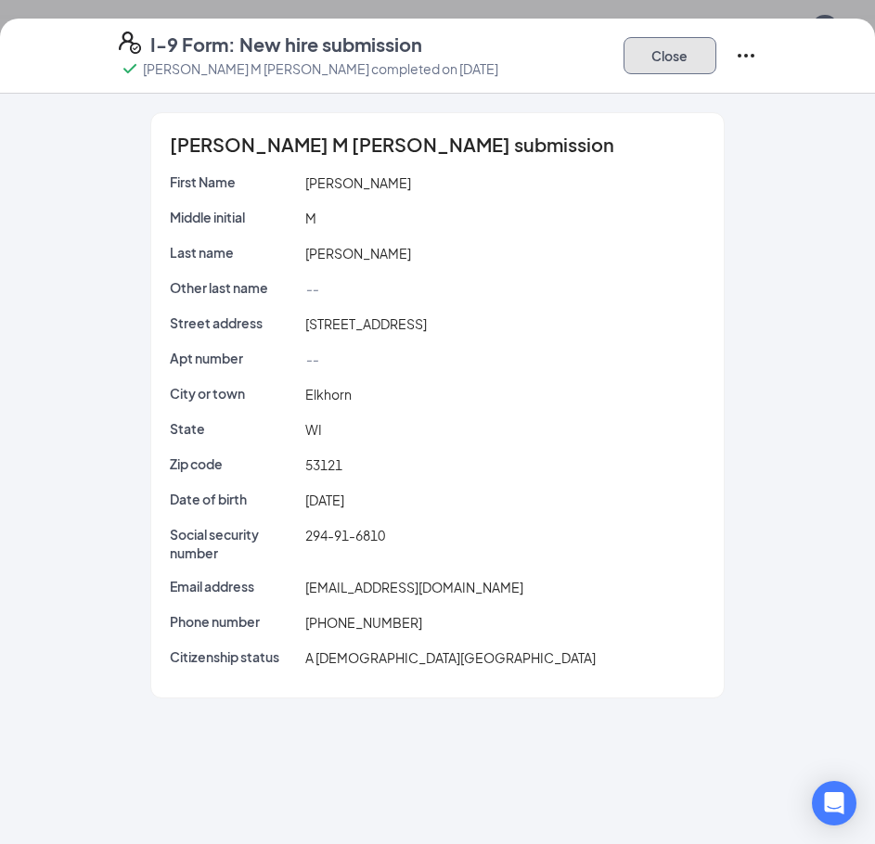
click at [667, 55] on button "Close" at bounding box center [669, 55] width 93 height 37
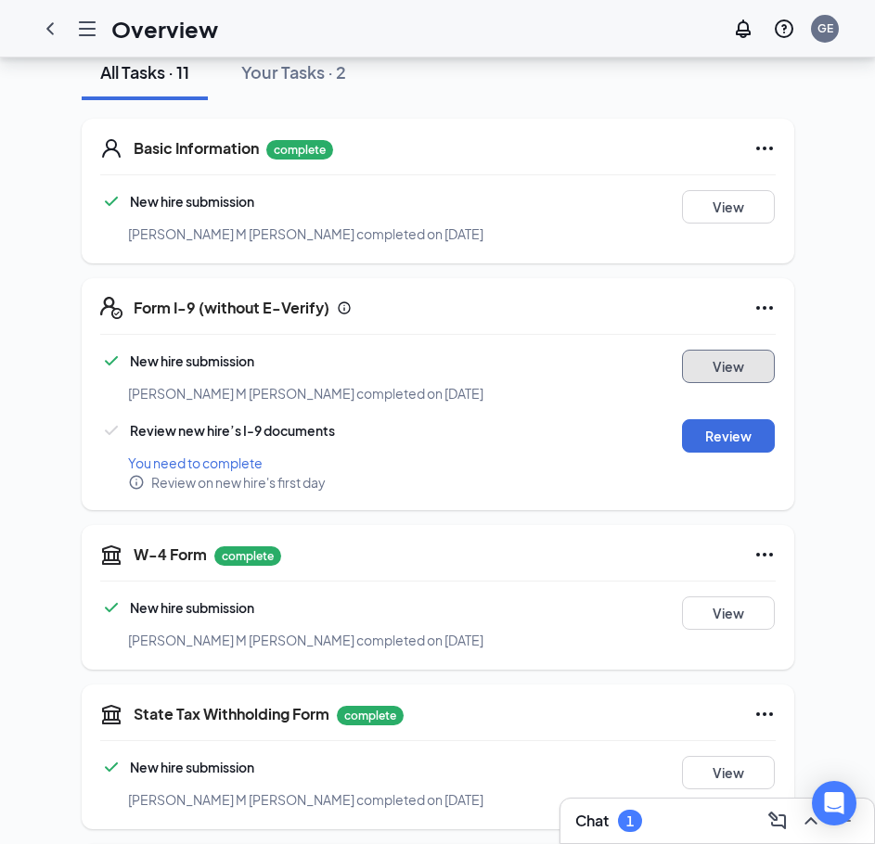
scroll to position [278, 0]
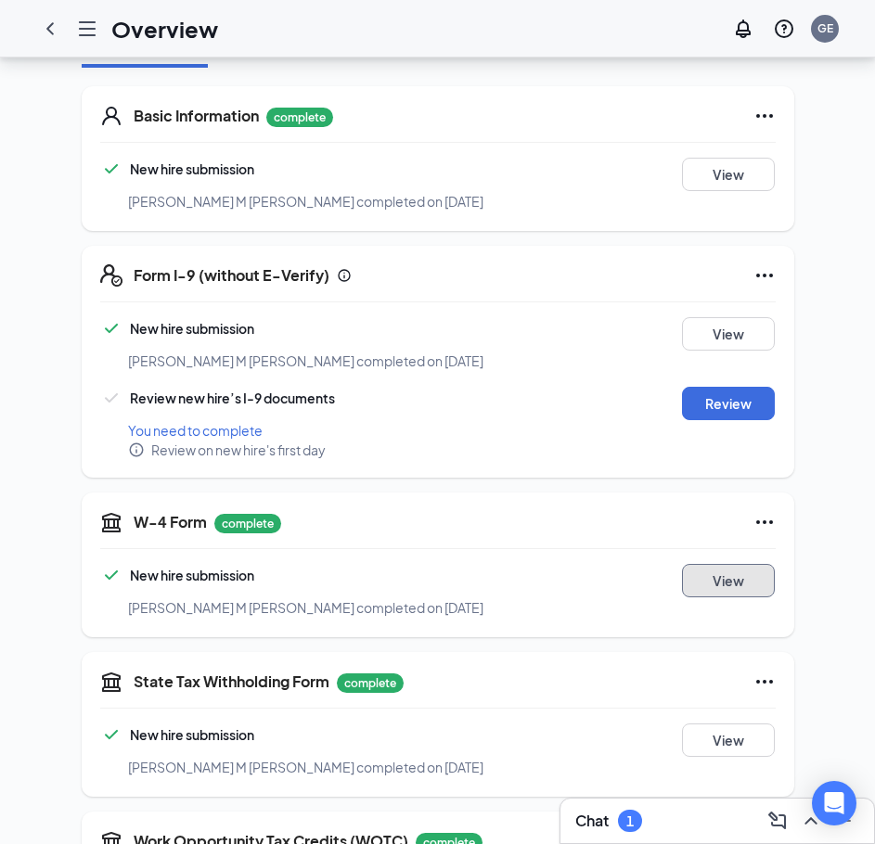
click at [712, 565] on button "View" at bounding box center [728, 580] width 93 height 33
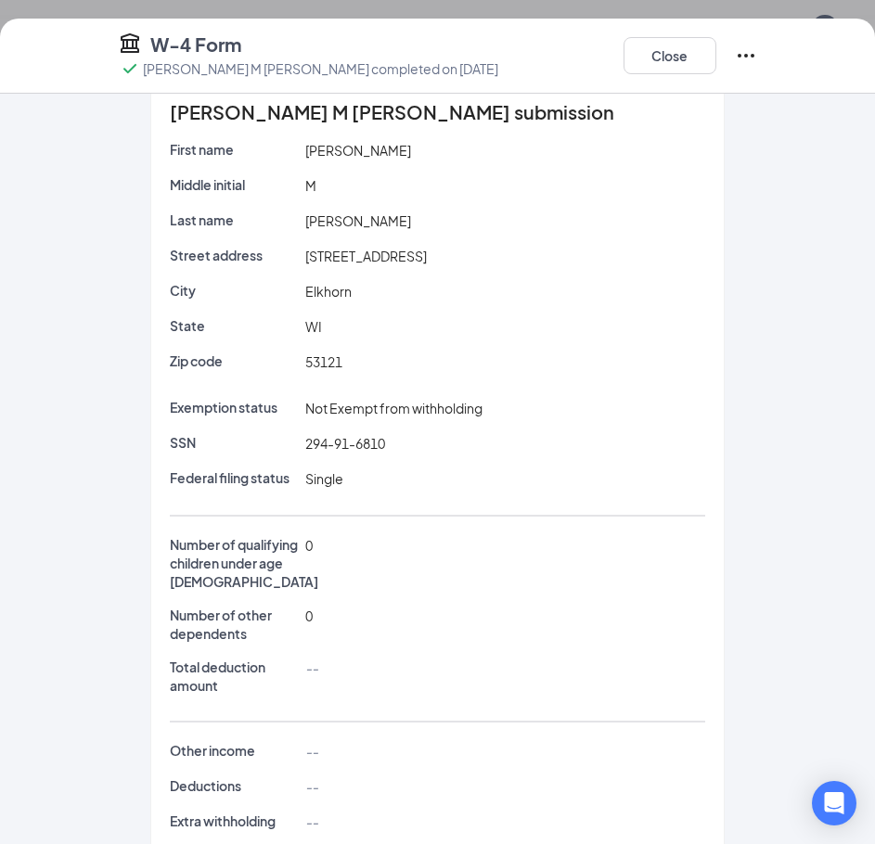
scroll to position [0, 0]
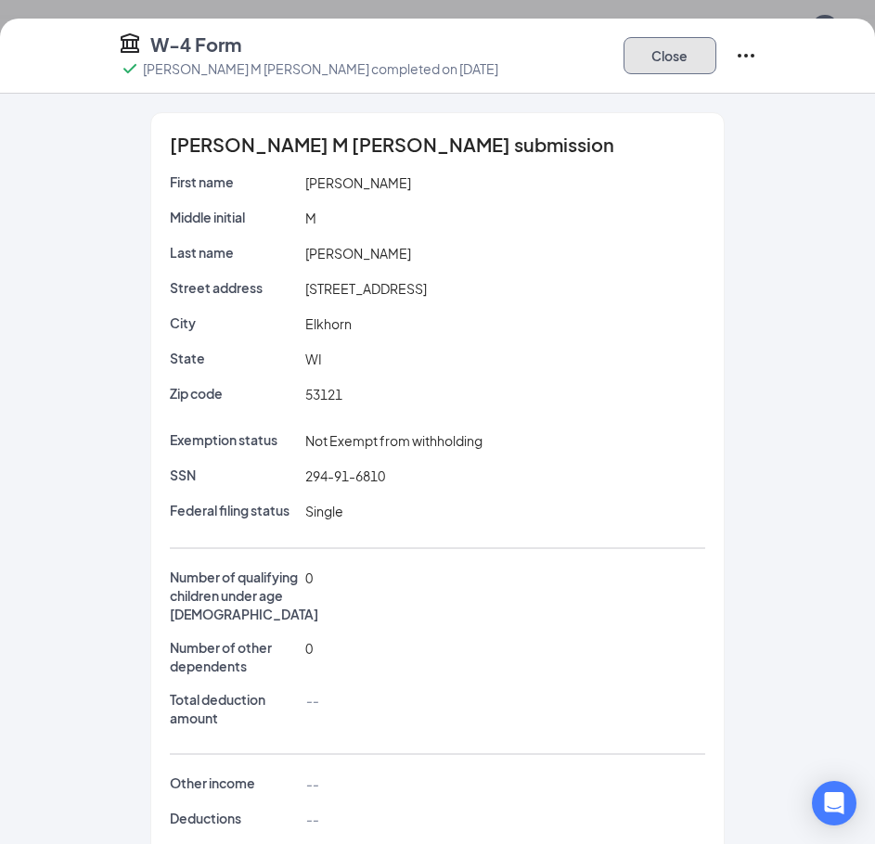
click at [681, 64] on button "Close" at bounding box center [669, 55] width 93 height 37
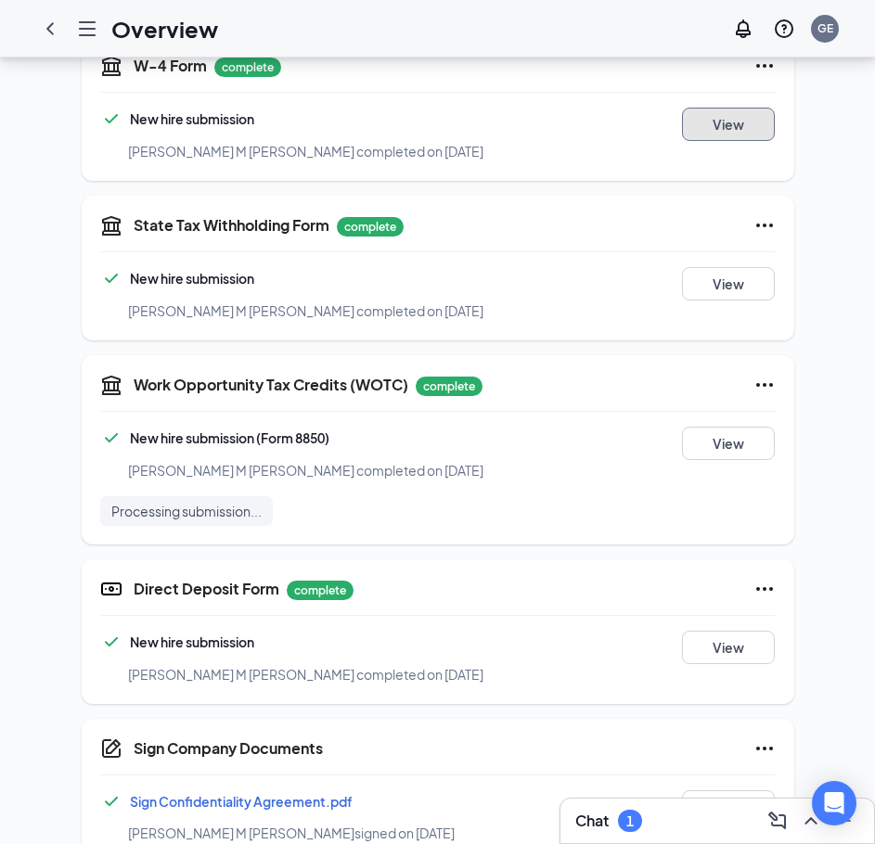
scroll to position [742, 0]
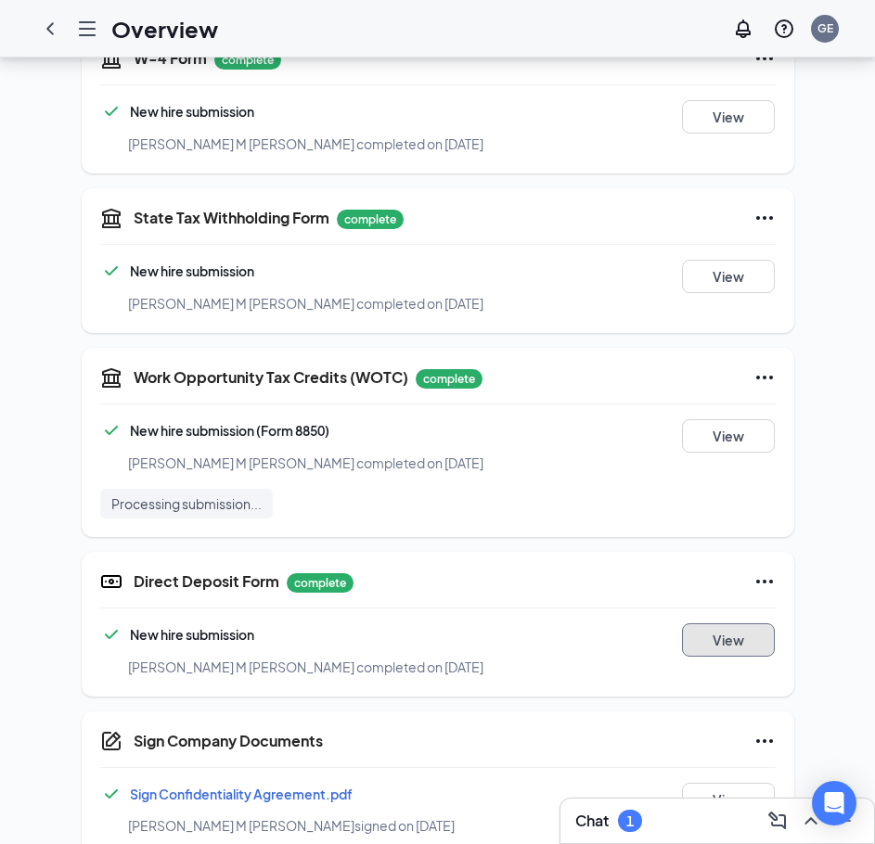
click at [732, 625] on button "View" at bounding box center [728, 639] width 93 height 33
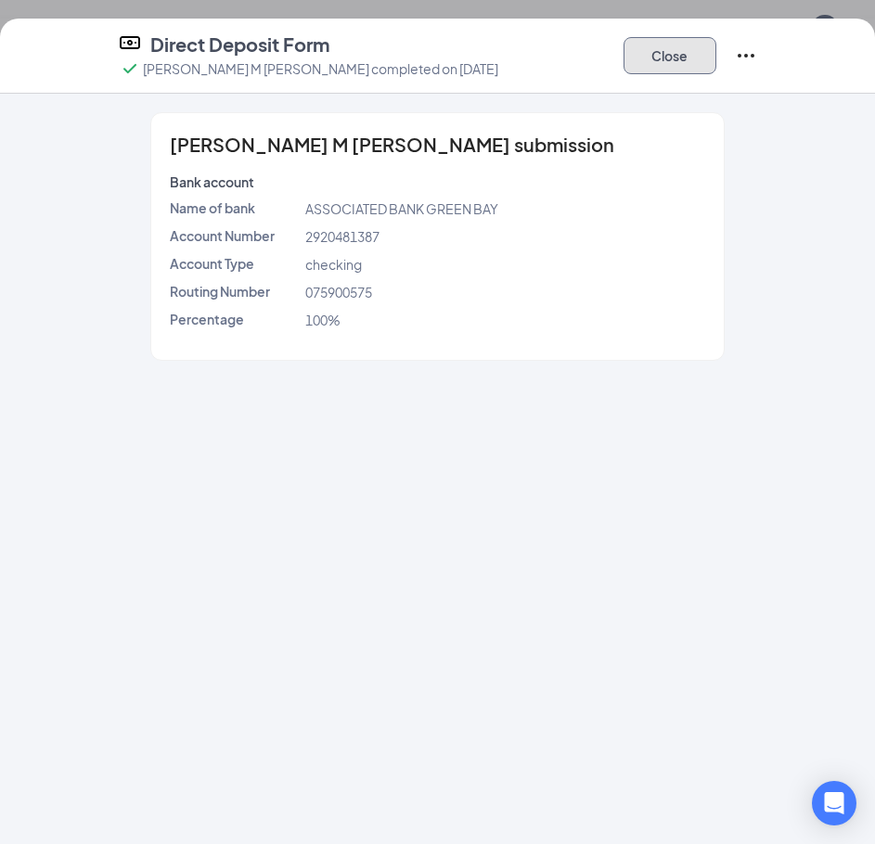
click at [693, 58] on button "Close" at bounding box center [669, 55] width 93 height 37
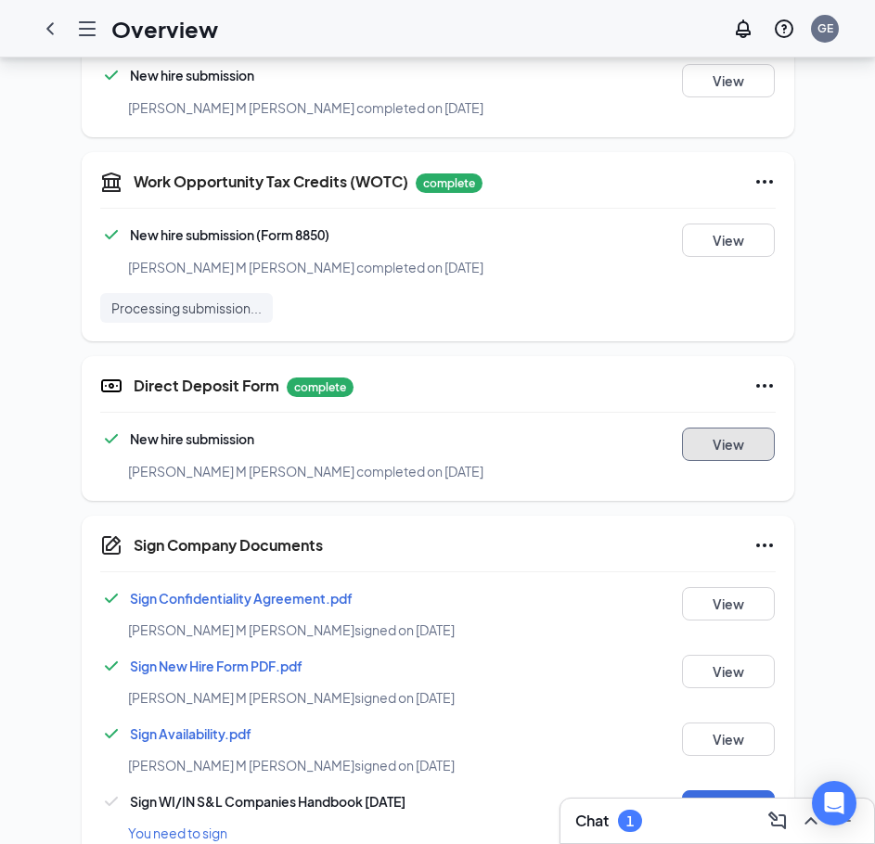
scroll to position [959, 0]
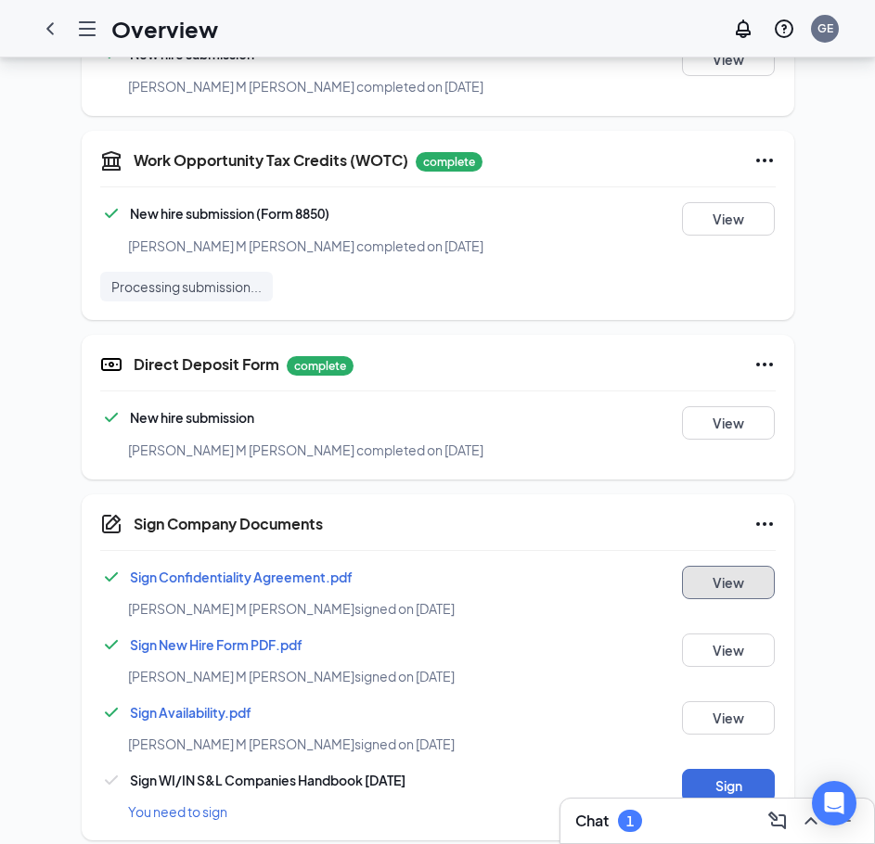
click at [736, 570] on button "View" at bounding box center [728, 582] width 93 height 33
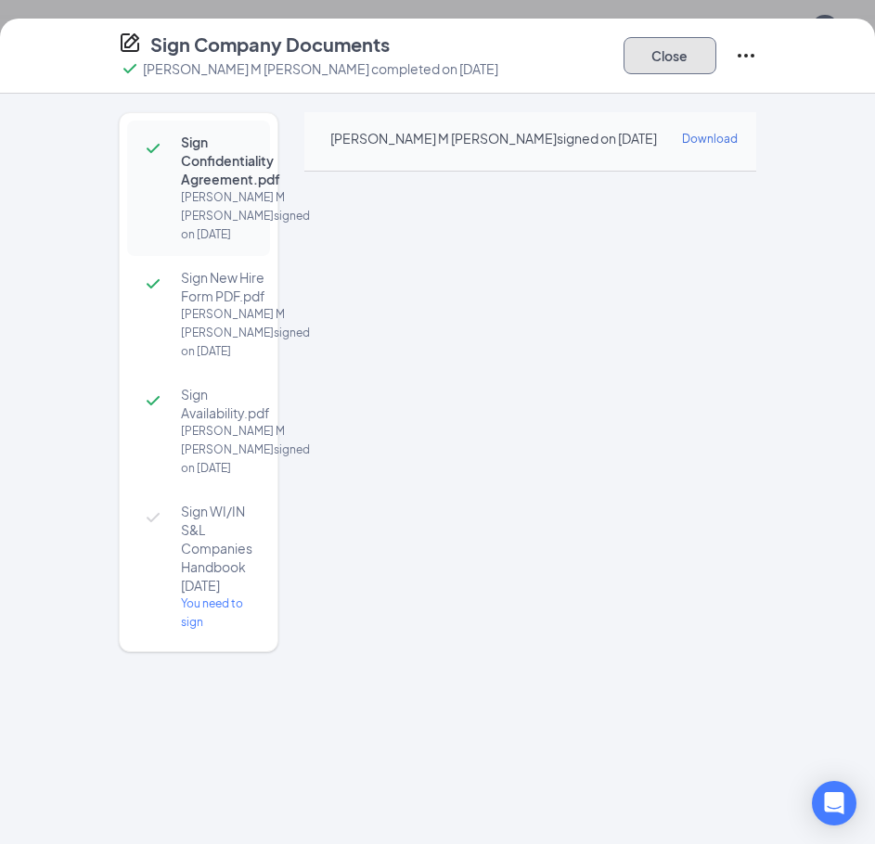
click at [678, 70] on button "Close" at bounding box center [669, 55] width 93 height 37
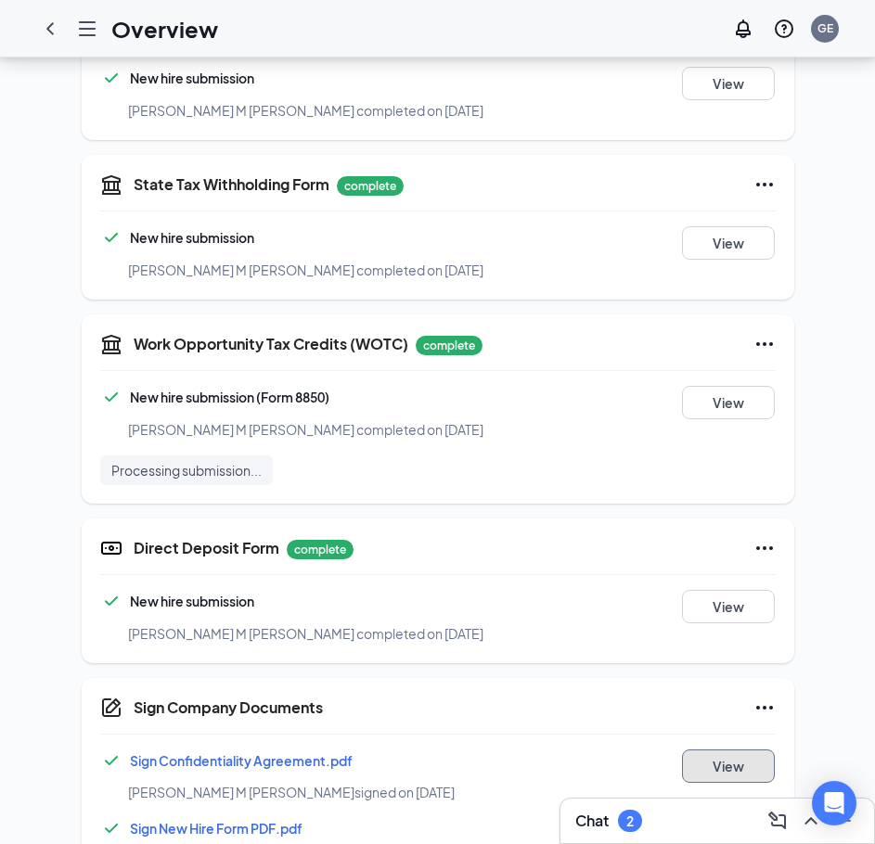
scroll to position [774, 0]
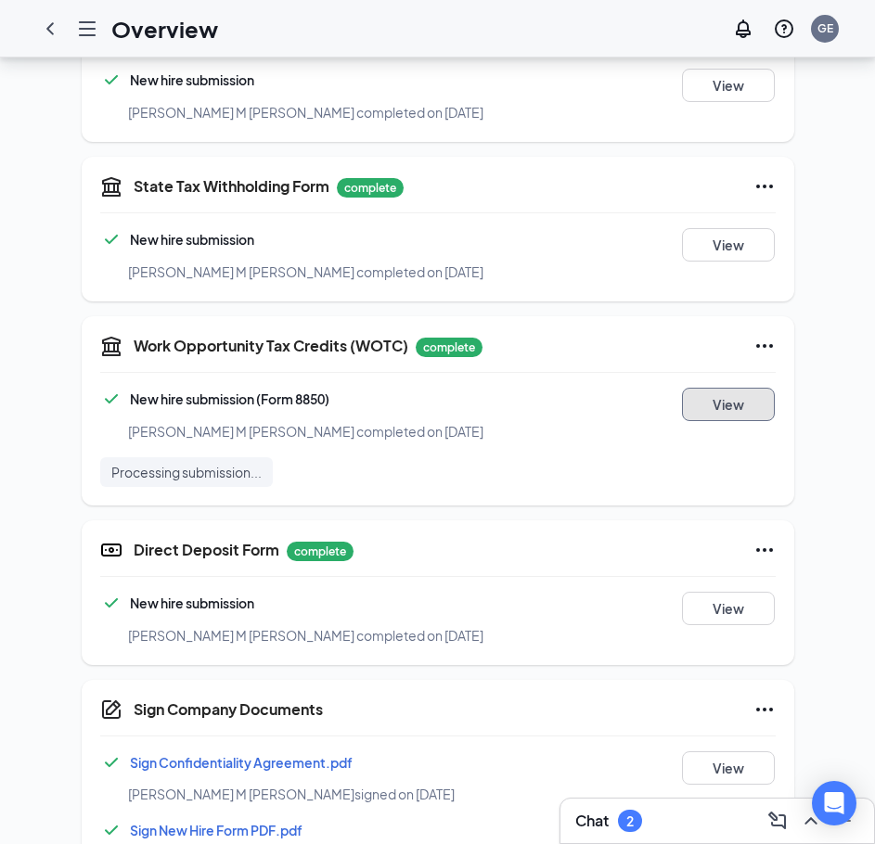
click at [736, 400] on button "View" at bounding box center [728, 404] width 93 height 33
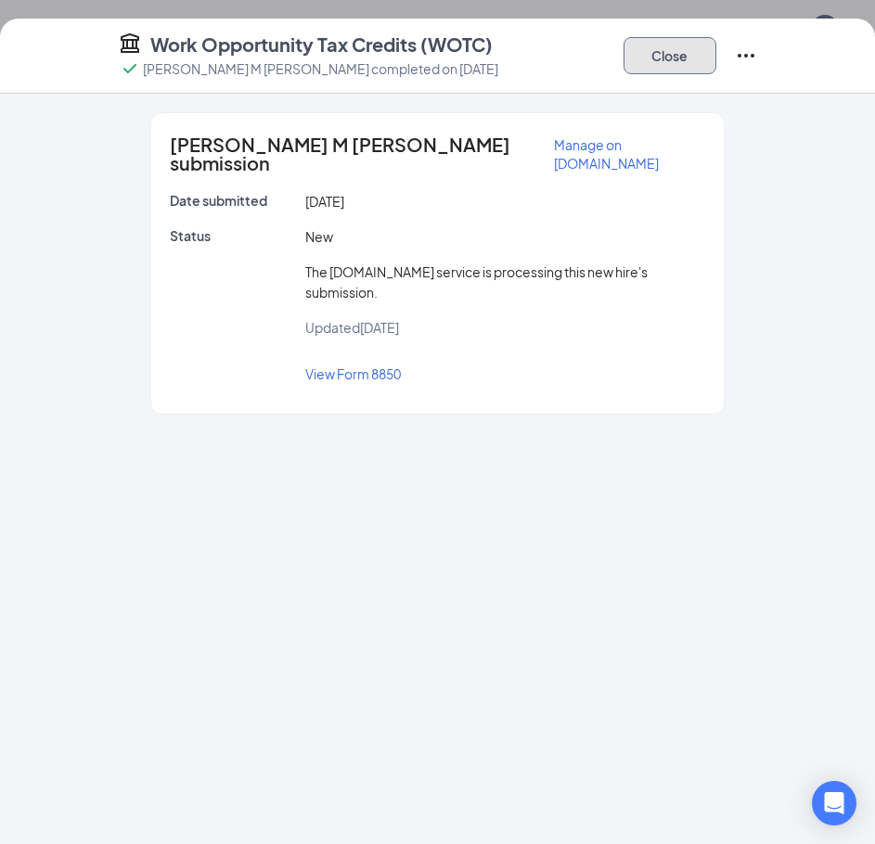
click at [696, 49] on button "Close" at bounding box center [669, 55] width 93 height 37
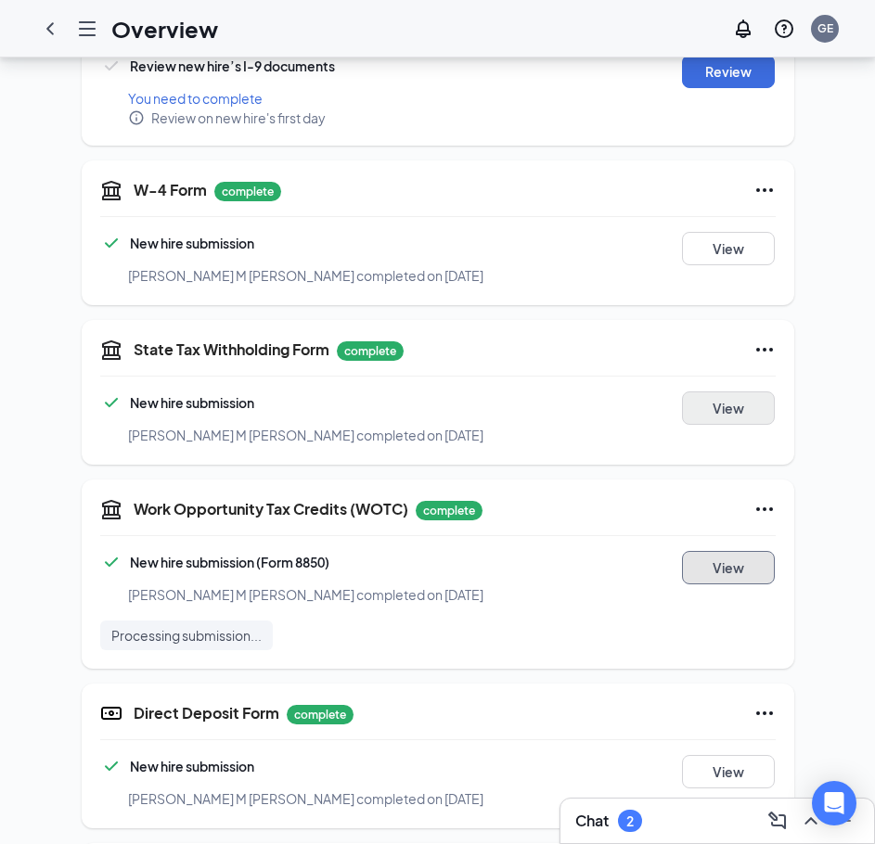
scroll to position [588, 0]
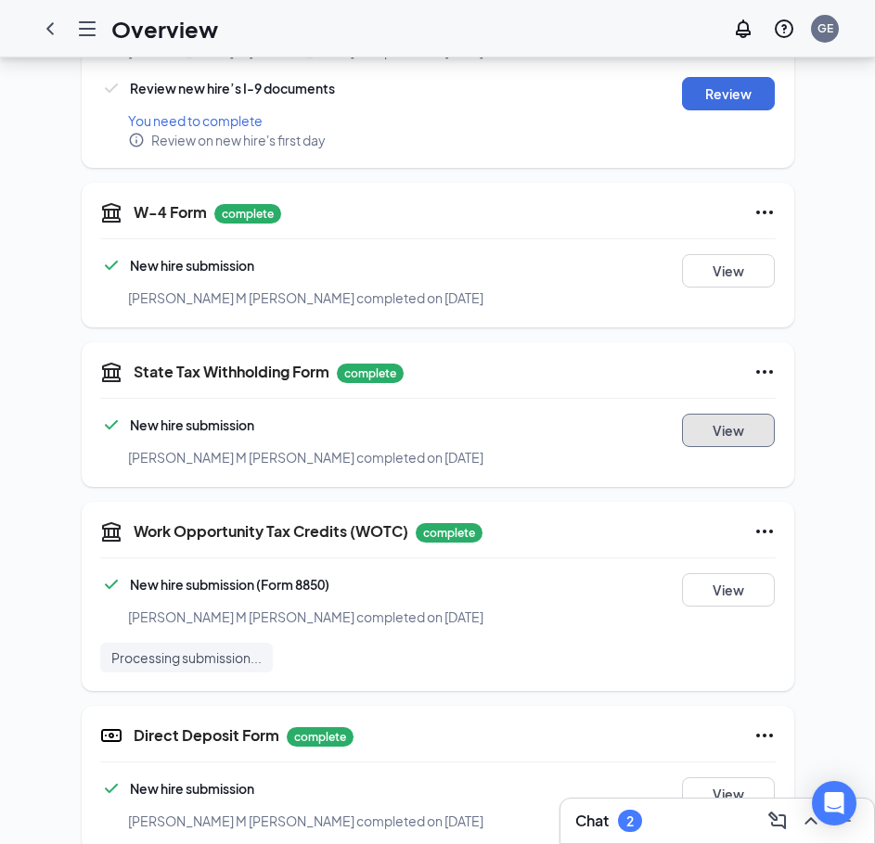
click at [773, 414] on button "View" at bounding box center [728, 430] width 93 height 33
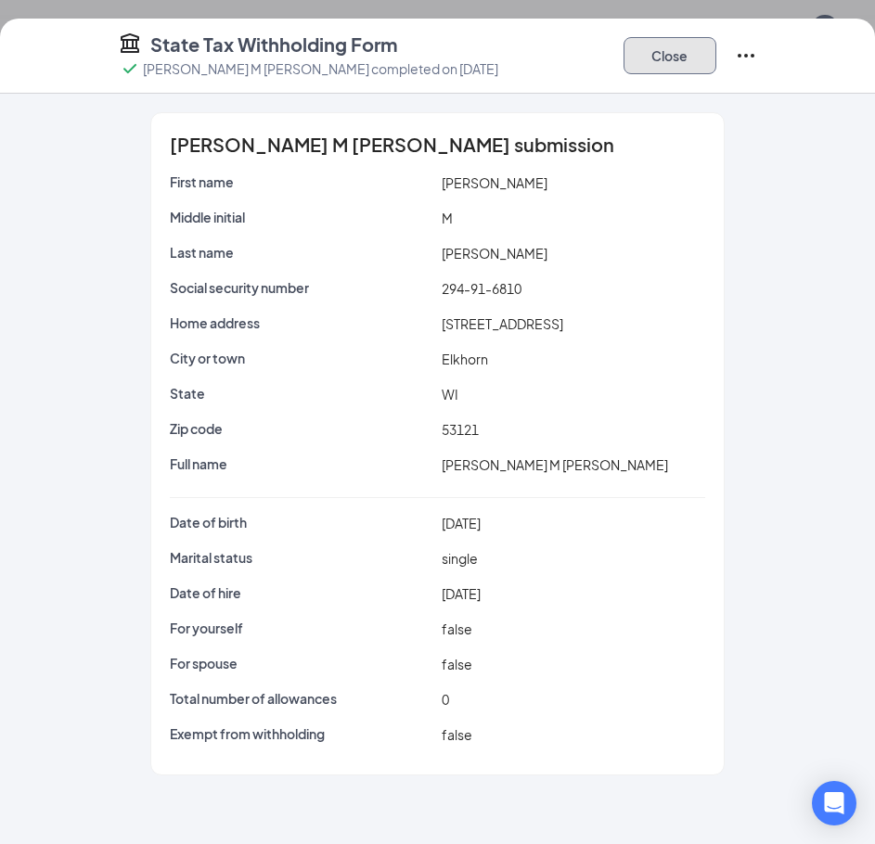
click at [658, 58] on button "Close" at bounding box center [669, 55] width 93 height 37
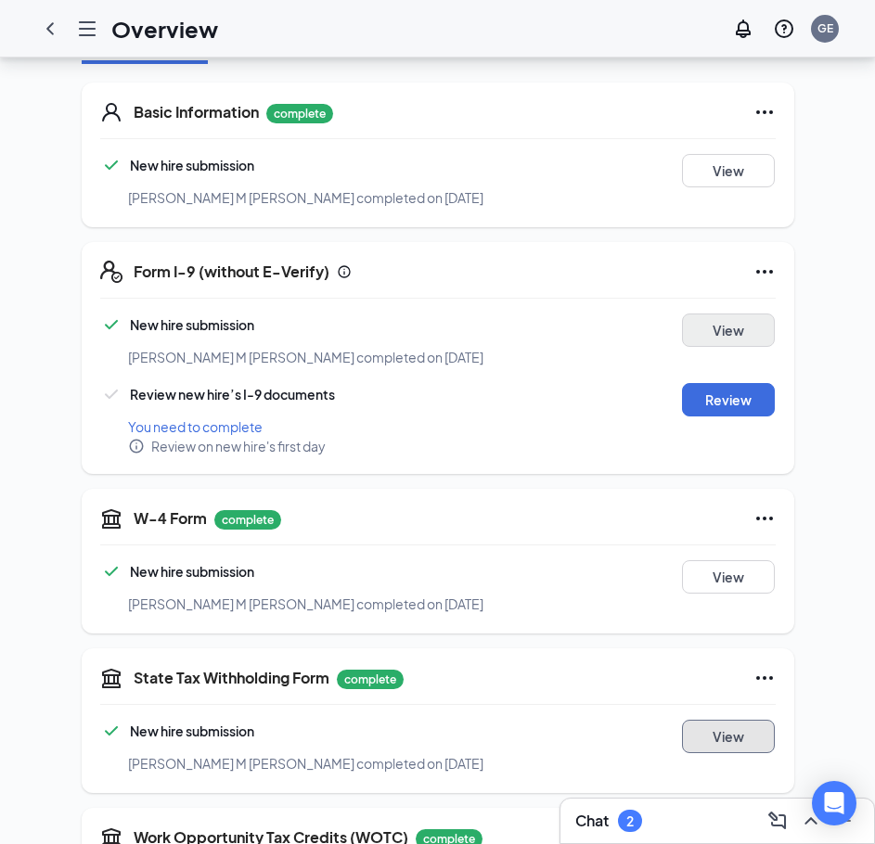
scroll to position [217, 0]
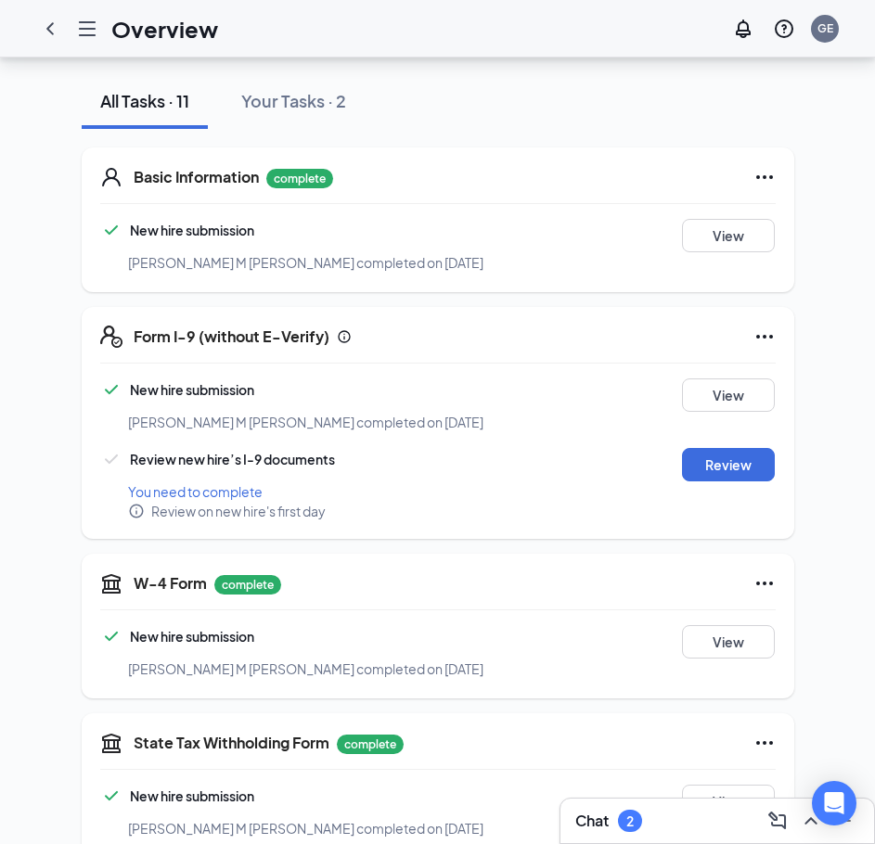
click at [745, 659] on div "Griffin M Humphreys completed on Aug 25, 2025" at bounding box center [465, 669] width 675 height 20
click at [745, 632] on button "View" at bounding box center [728, 641] width 93 height 33
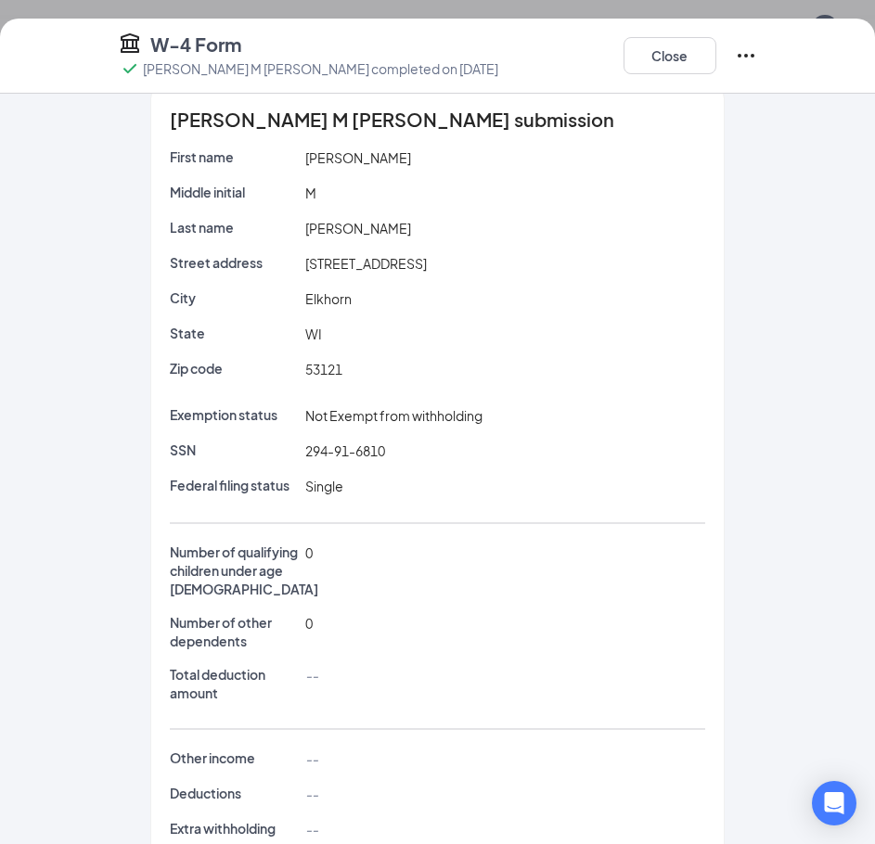
scroll to position [0, 0]
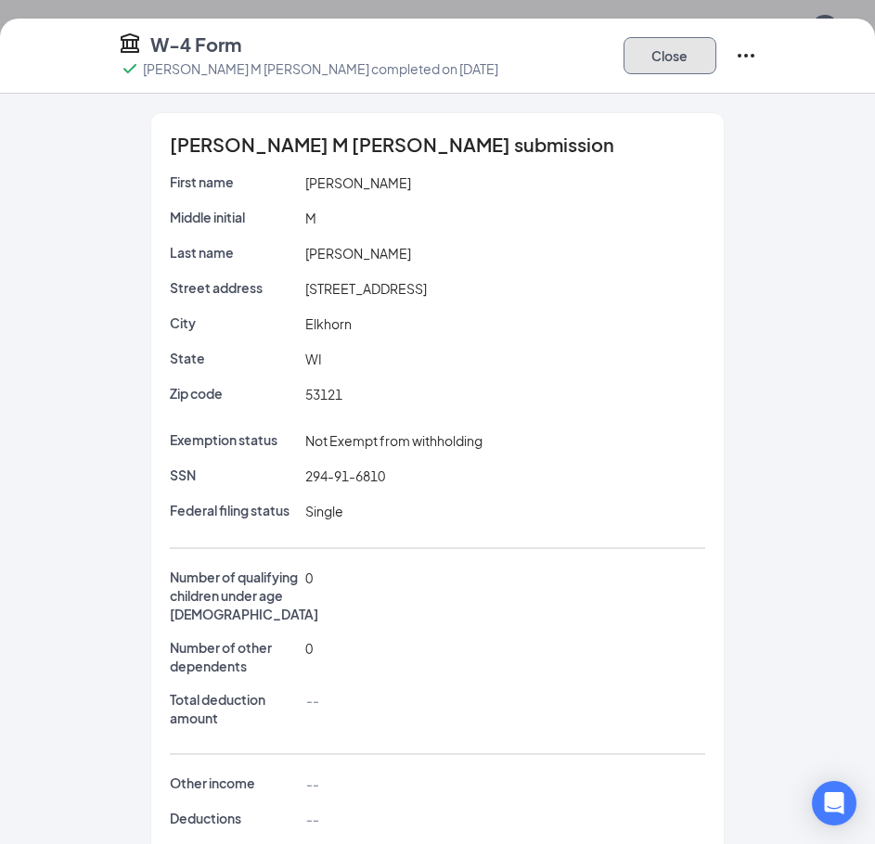
click at [670, 54] on button "Close" at bounding box center [669, 55] width 93 height 37
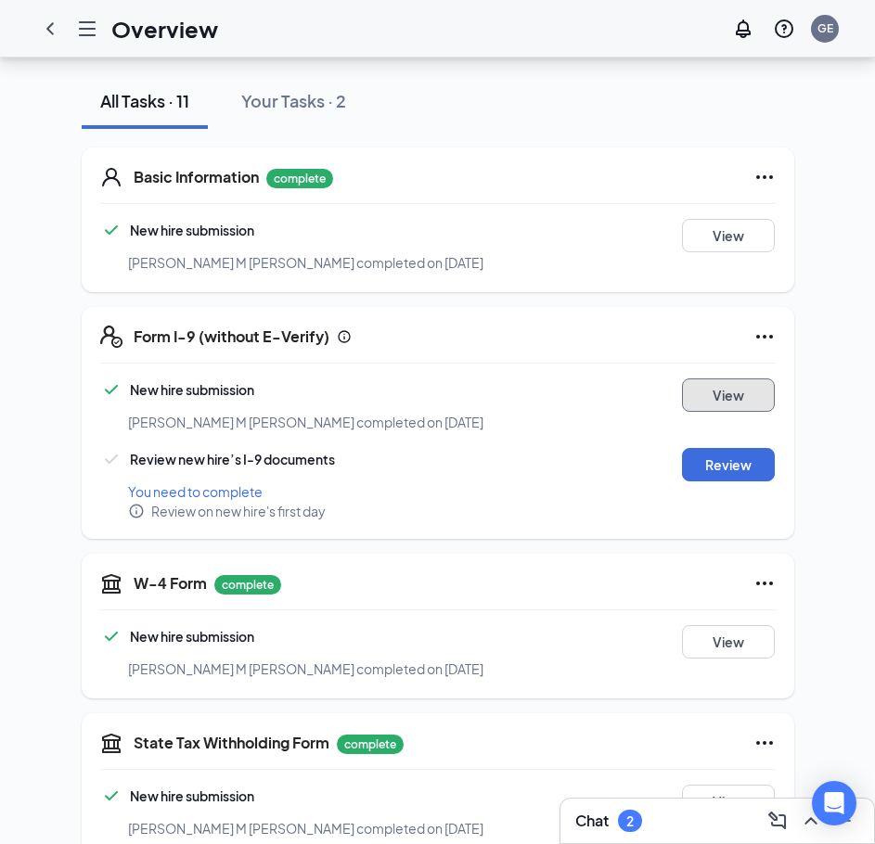
click at [724, 383] on button "View" at bounding box center [728, 394] width 93 height 33
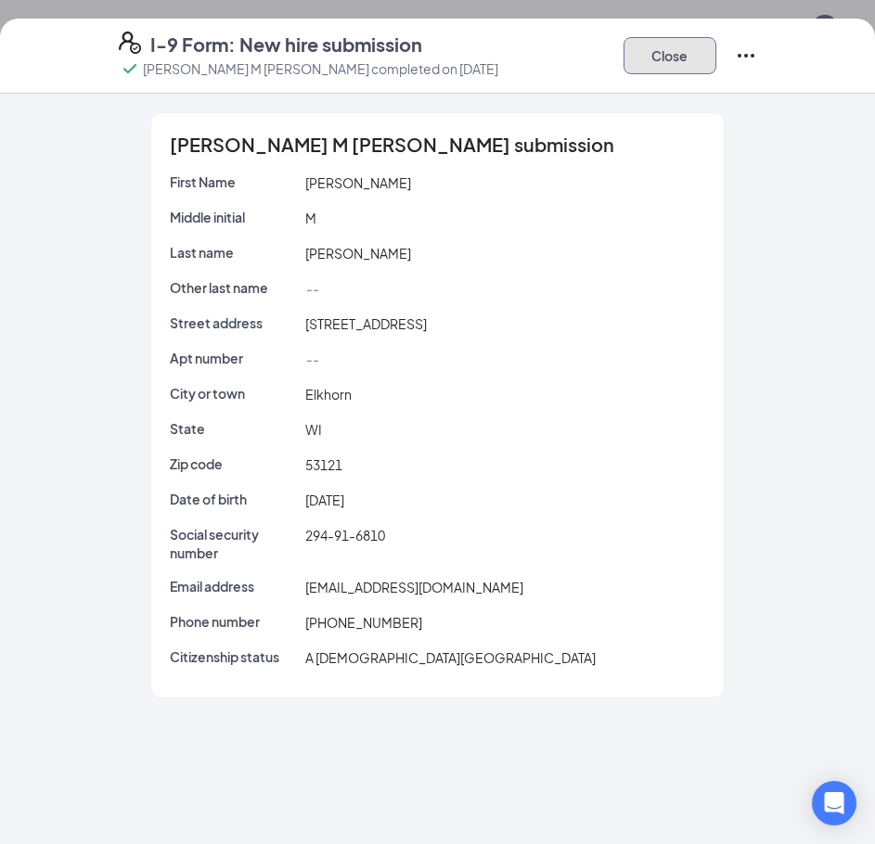
click at [687, 46] on button "Close" at bounding box center [669, 55] width 93 height 37
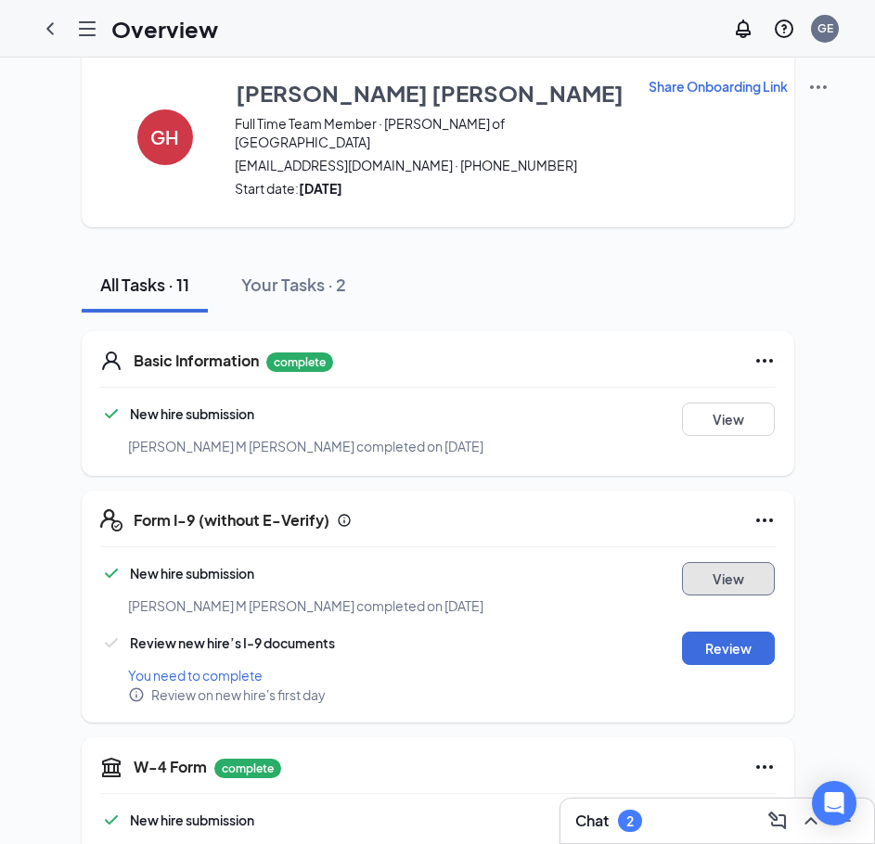
scroll to position [32, 0]
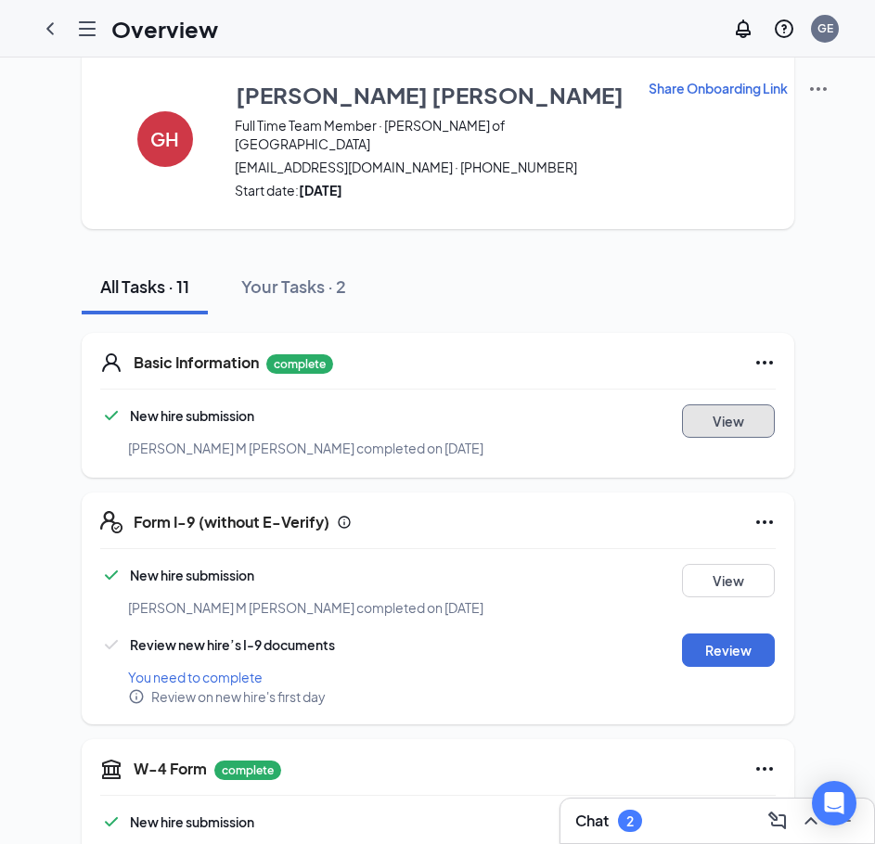
click at [741, 413] on button "View" at bounding box center [728, 420] width 93 height 33
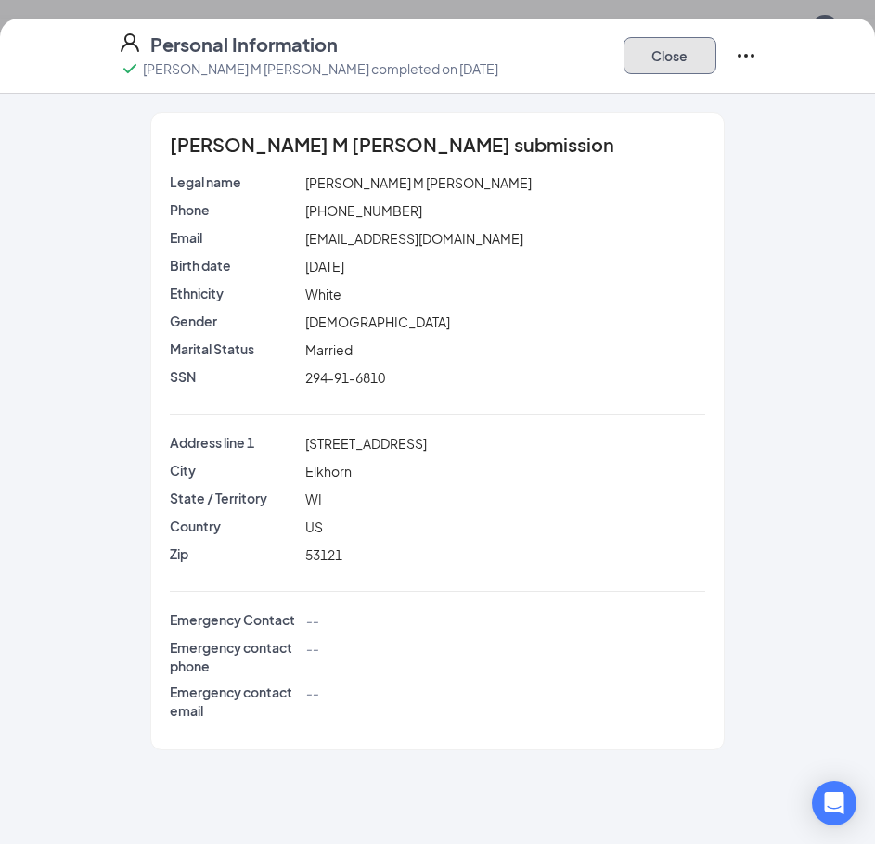
click at [666, 67] on button "Close" at bounding box center [669, 55] width 93 height 37
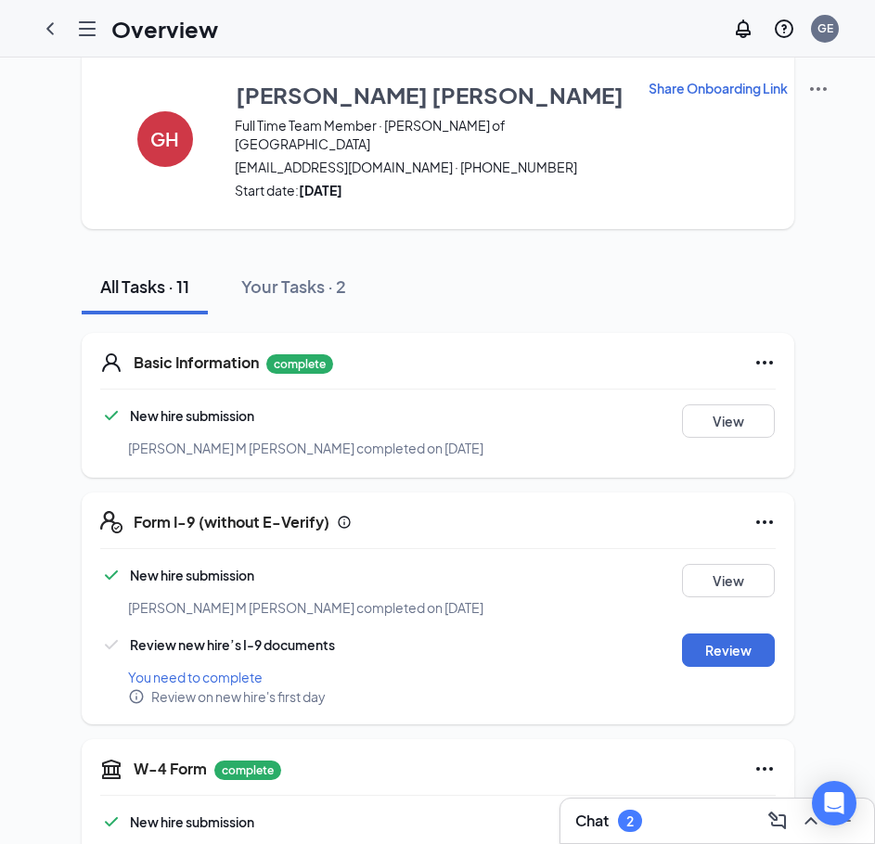
drag, startPoint x: 666, startPoint y: 67, endPoint x: 564, endPoint y: 250, distance: 210.1
click at [564, 259] on div "All Tasks · 11 Your Tasks · 2" at bounding box center [438, 287] width 712 height 56
click at [49, 34] on icon "ChevronLeft" at bounding box center [50, 29] width 22 height 22
